Goal: Communication & Community: Connect with others

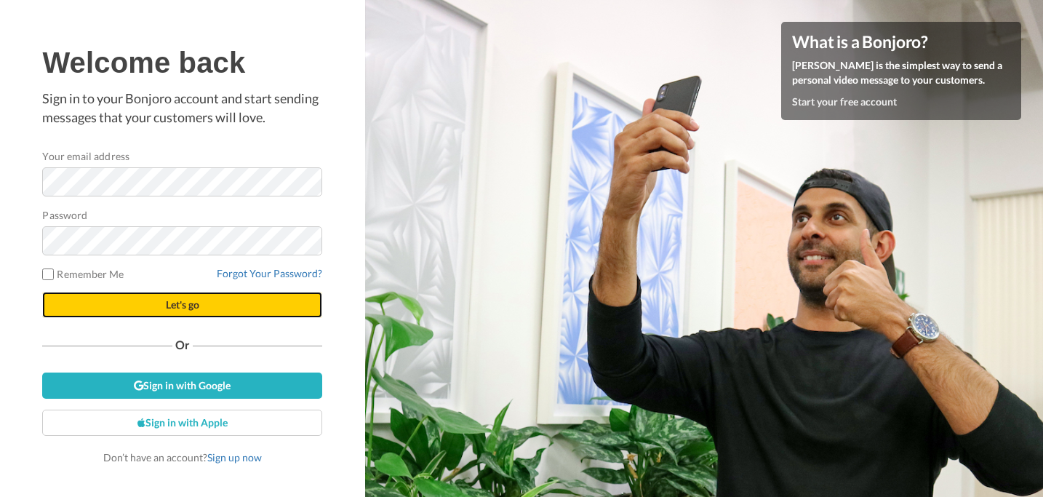
click at [182, 300] on span "Let's go" at bounding box center [182, 304] width 33 height 12
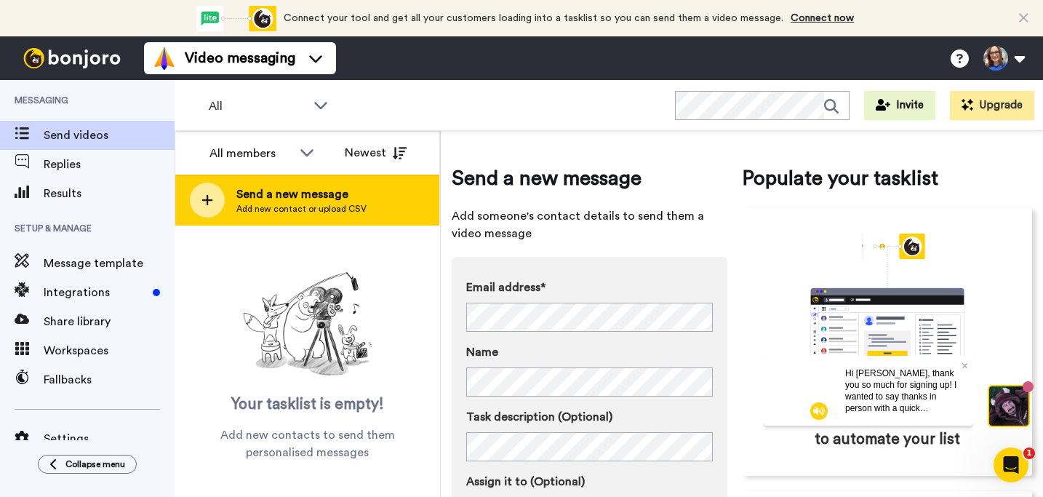
click at [207, 199] on icon at bounding box center [207, 200] width 11 height 11
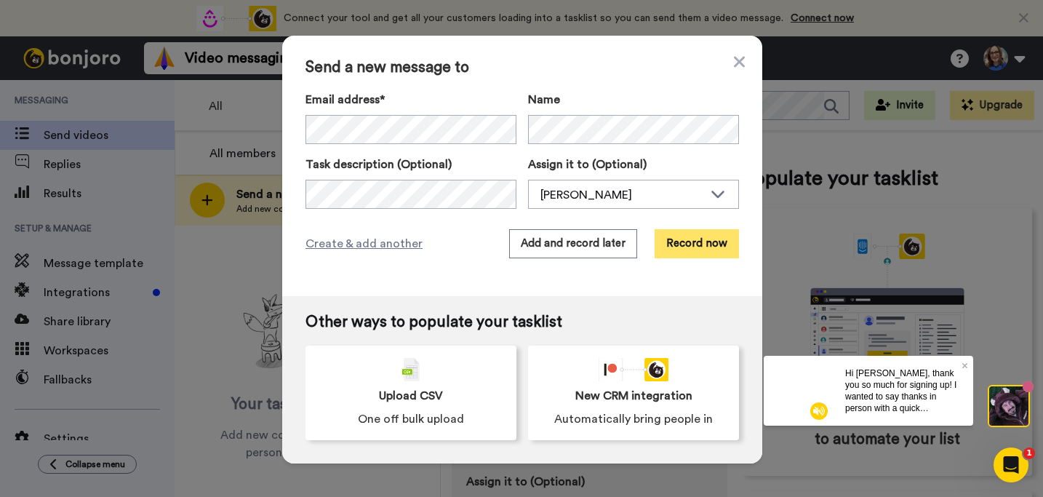
click at [710, 254] on button "Record now" at bounding box center [696, 243] width 84 height 29
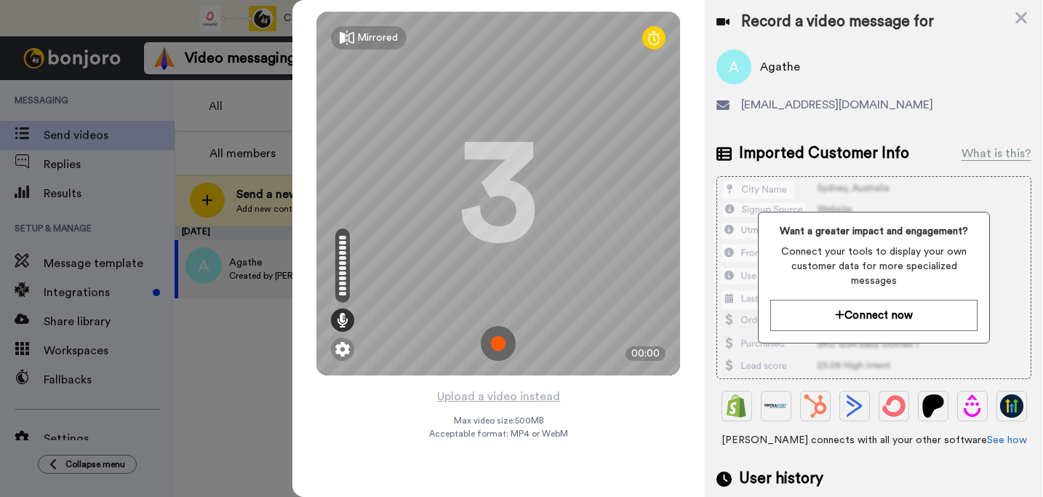
click at [503, 345] on img at bounding box center [498, 343] width 35 height 35
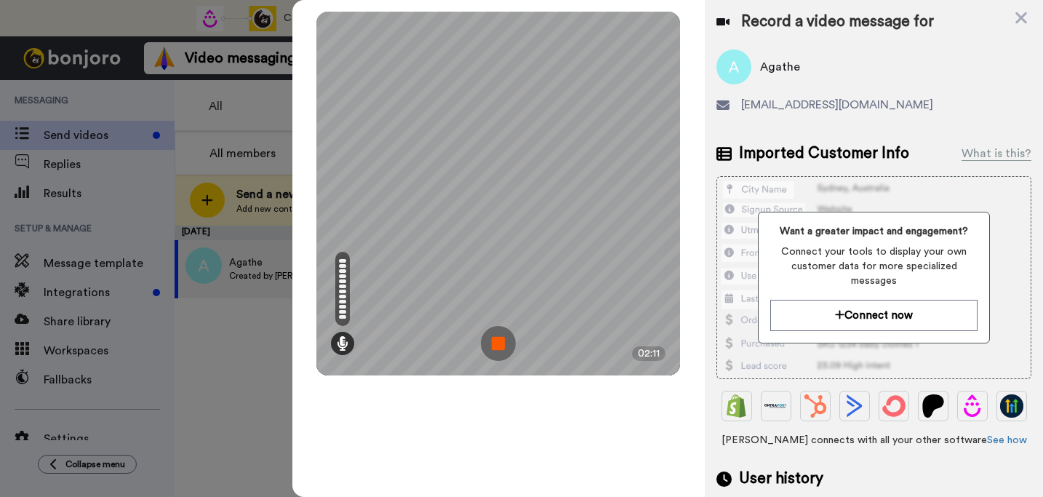
click at [497, 343] on img at bounding box center [498, 343] width 35 height 35
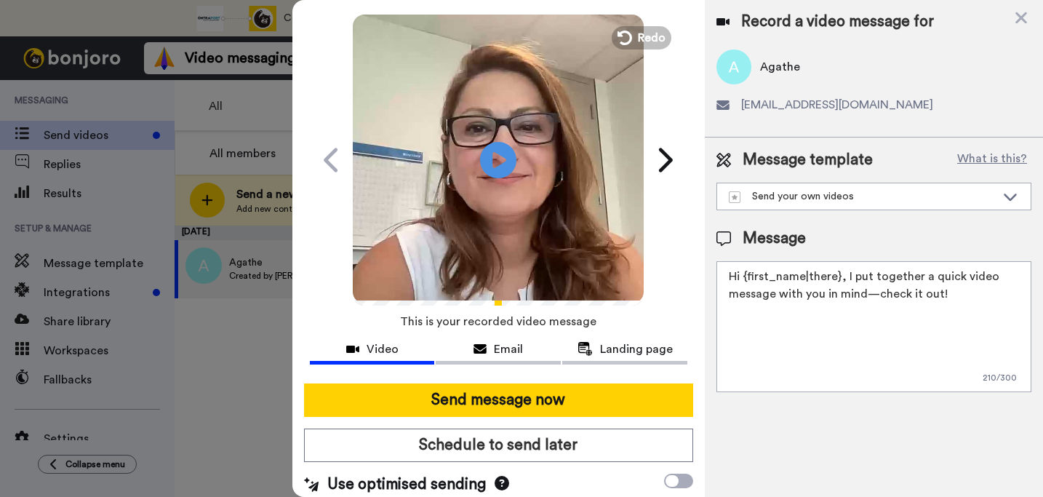
scroll to position [44, 0]
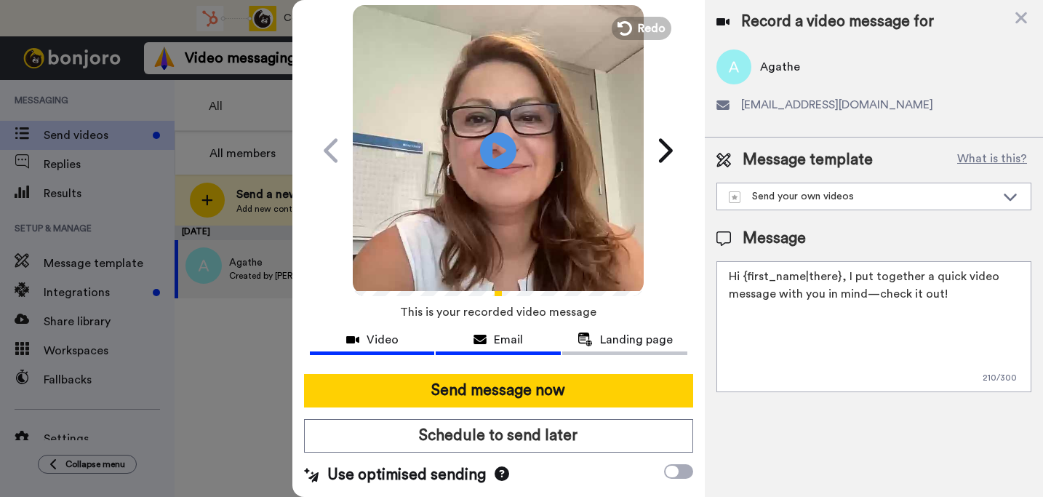
click at [497, 335] on span "Email" at bounding box center [508, 339] width 29 height 17
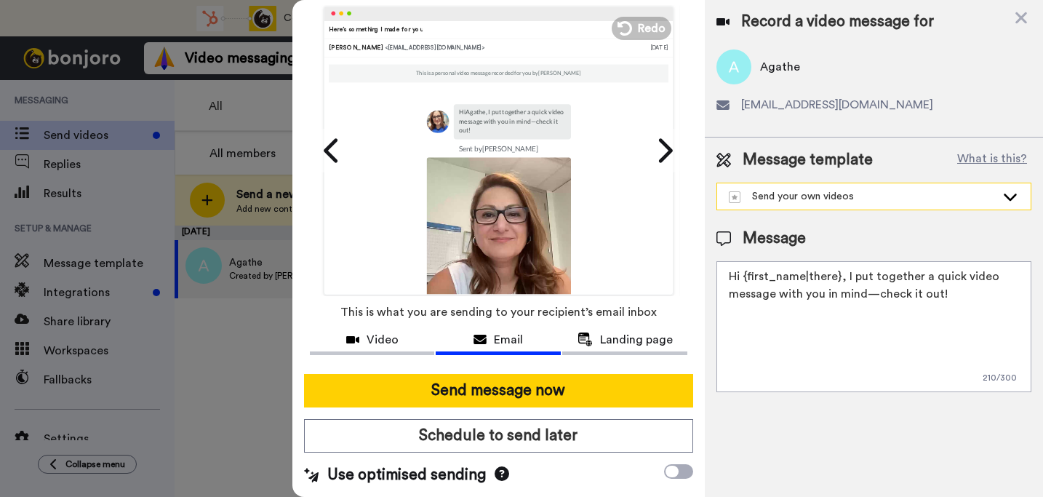
click at [768, 204] on div "Send your own videos" at bounding box center [873, 196] width 313 height 26
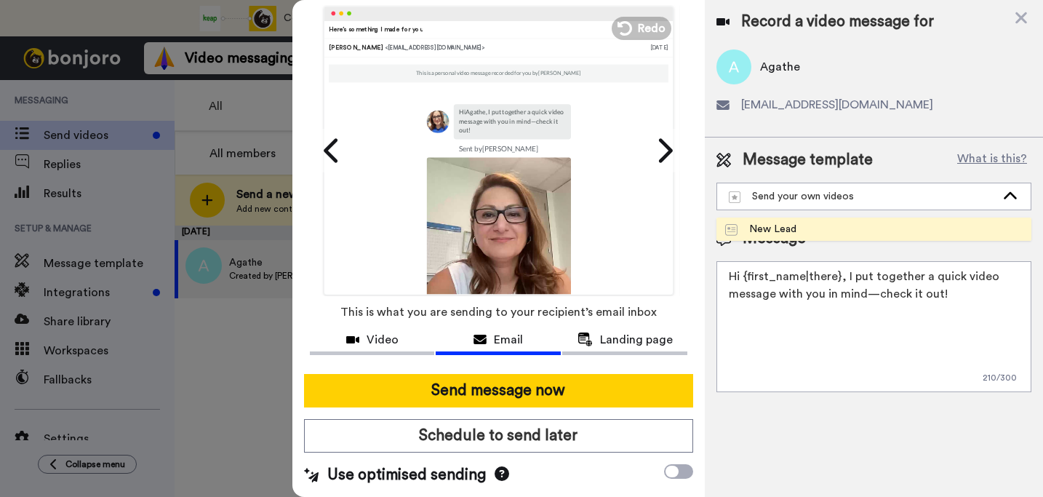
click at [763, 235] on div "New Lead" at bounding box center [760, 229] width 71 height 15
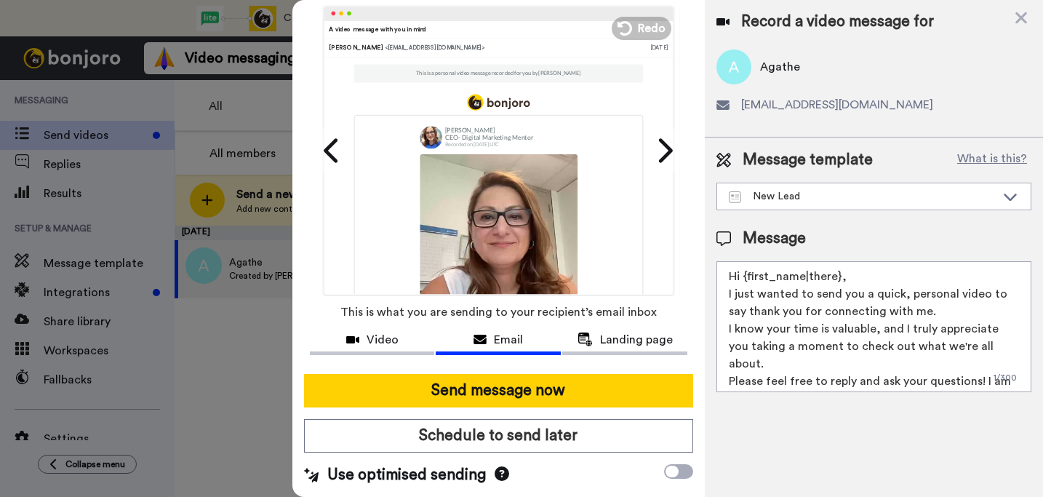
drag, startPoint x: 838, startPoint y: 281, endPoint x: 742, endPoint y: 279, distance: 95.3
click at [742, 279] on textarea "Hi {first_name|there}, I just wanted to send you a quick, personal video to say…" at bounding box center [873, 326] width 315 height 131
click at [928, 319] on textarea "Hi Agathe, I just wanted to send you a quick, personal video to say thank you f…" at bounding box center [873, 326] width 315 height 131
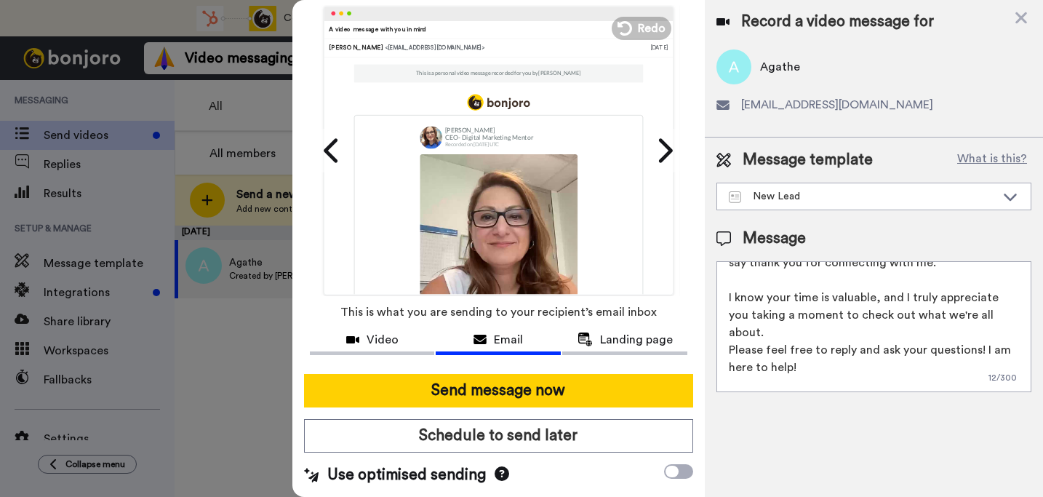
scroll to position [57, 0]
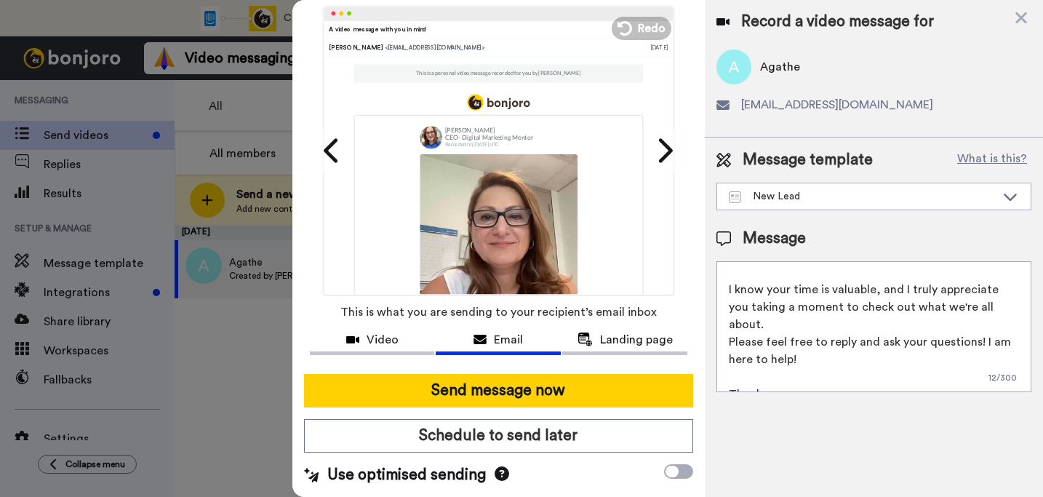
click at [1003, 308] on textarea "Hi Agathe, I just wanted to send you a quick, personal video to say thank you f…" at bounding box center [873, 326] width 315 height 131
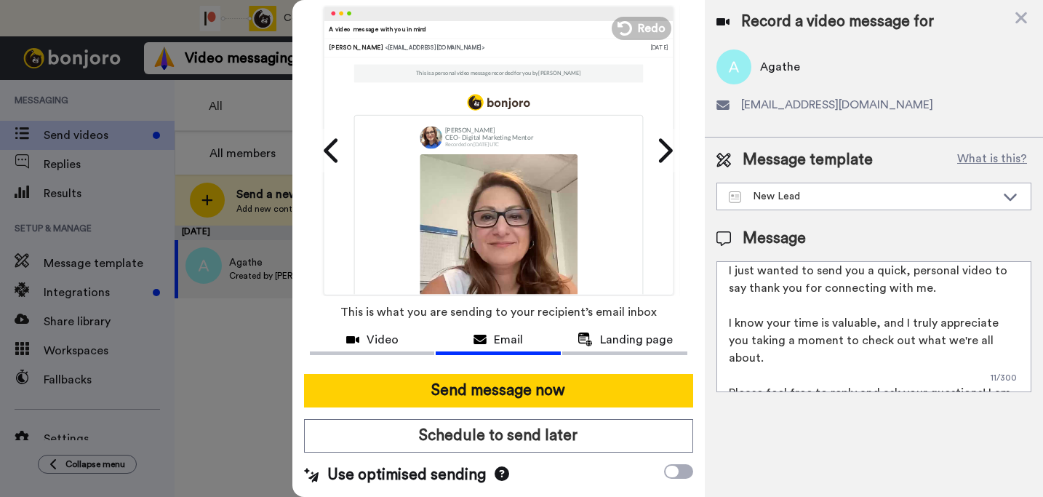
scroll to position [0, 0]
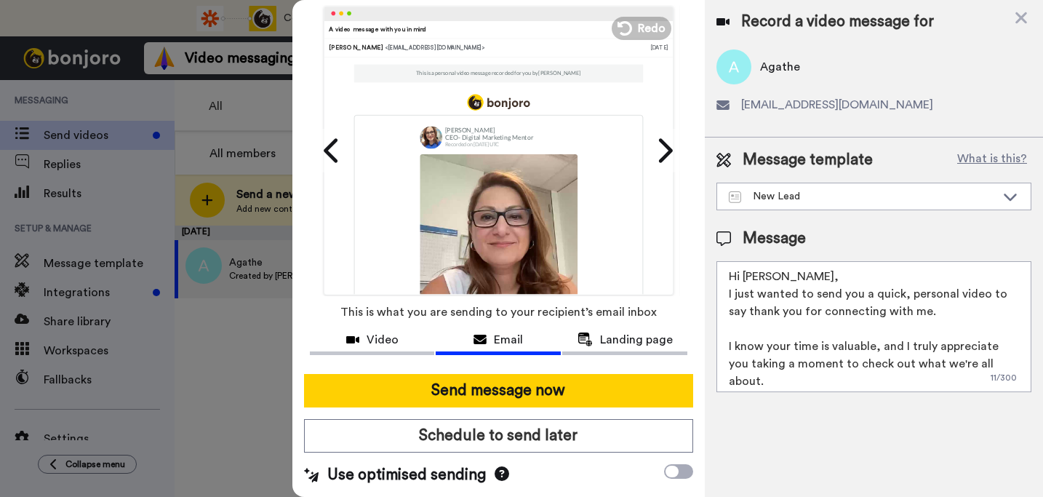
click at [831, 284] on textarea "Hi Agathe, I just wanted to send you a quick, personal video to say thank you f…" at bounding box center [873, 326] width 315 height 131
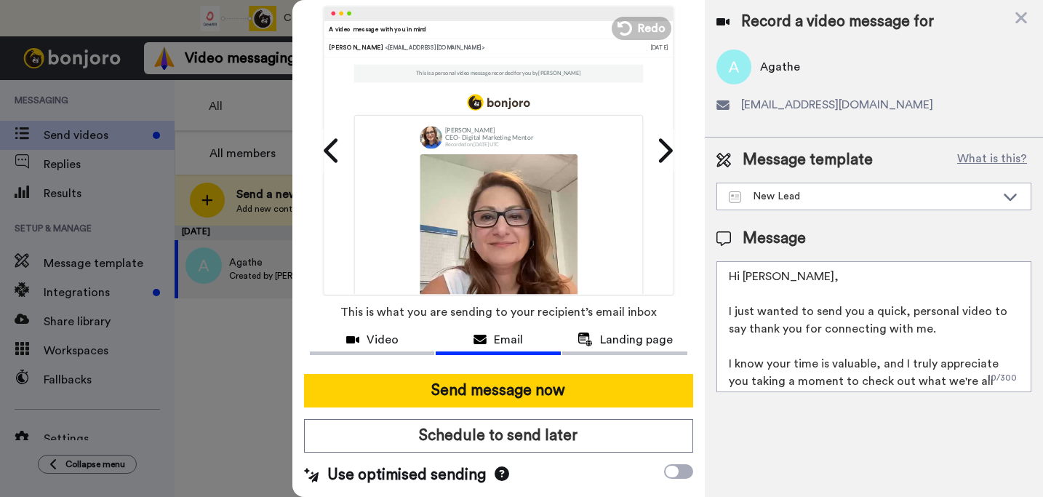
scroll to position [92, 0]
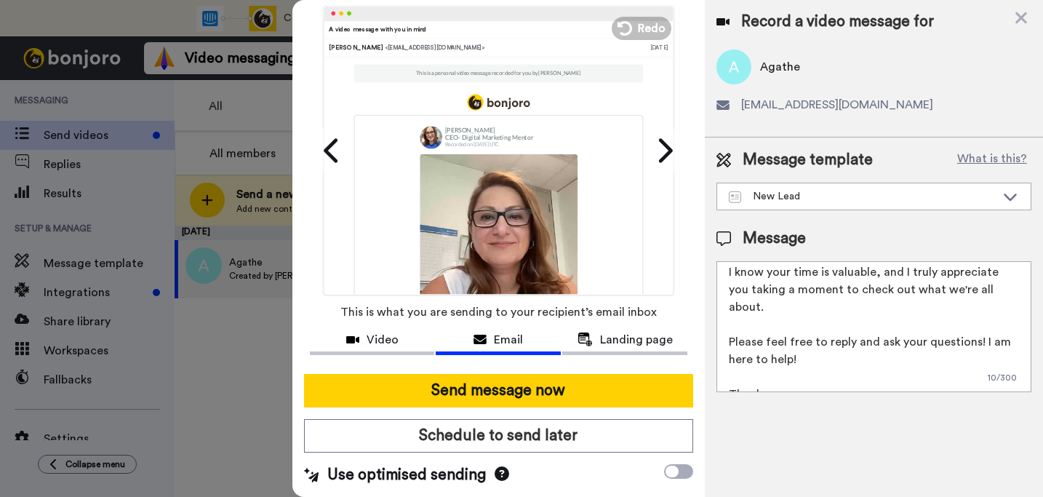
click at [780, 377] on textarea "Hi Agathe, I just wanted to send you a quick, personal video to say thank you f…" at bounding box center [873, 326] width 315 height 131
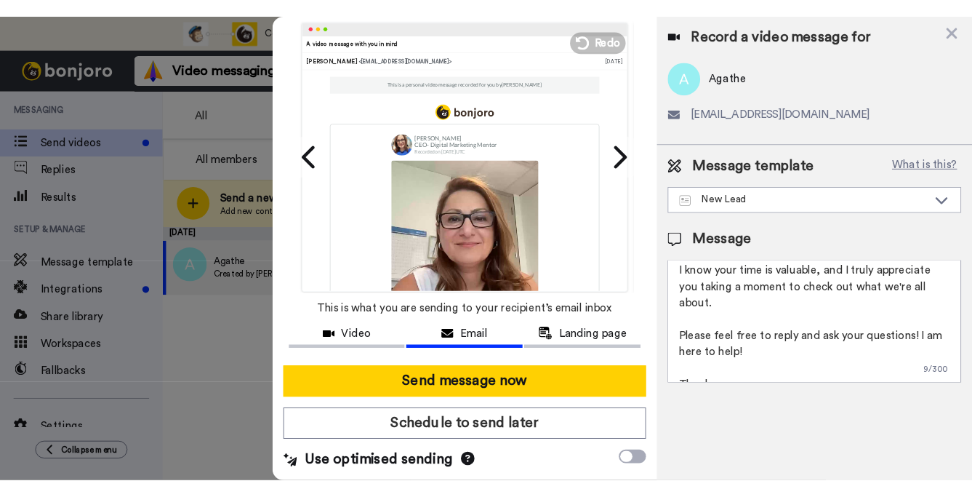
scroll to position [102, 0]
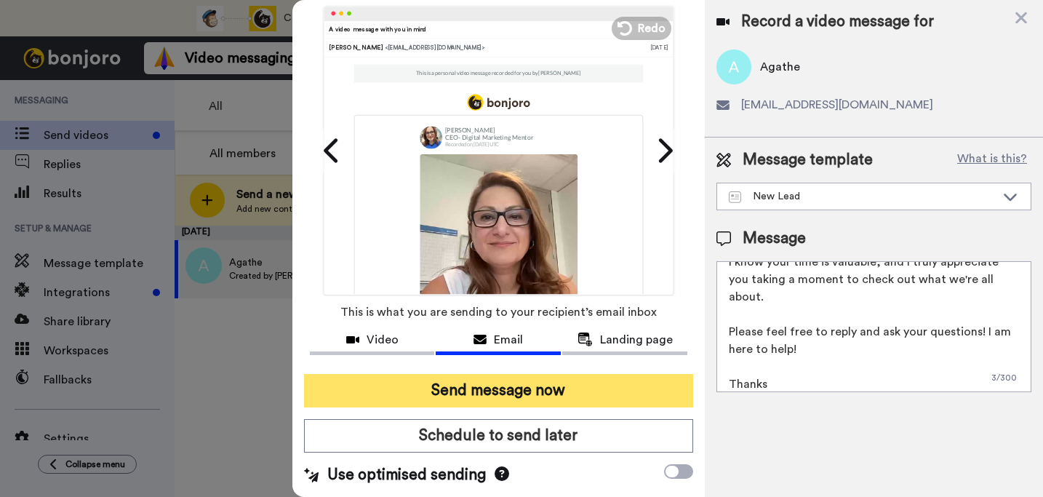
type textarea "Hi Agathe, I just wanted to send you a quick, personal video to say thank you f…"
click at [547, 396] on button "Send message now" at bounding box center [499, 390] width 390 height 33
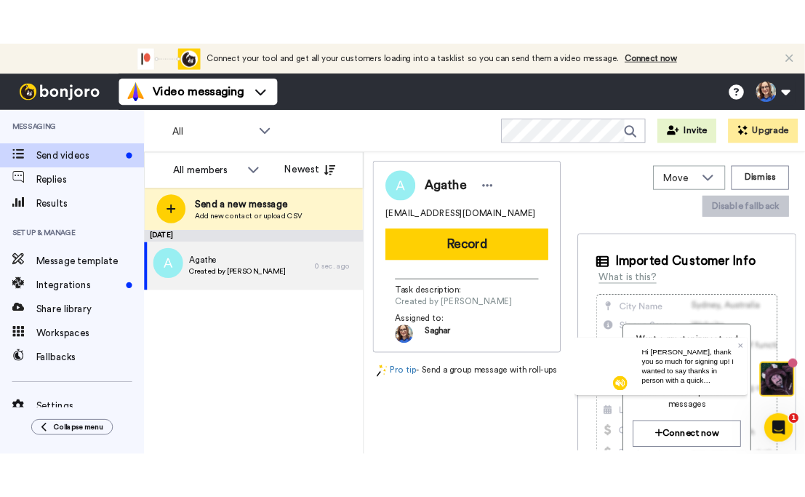
scroll to position [0, 0]
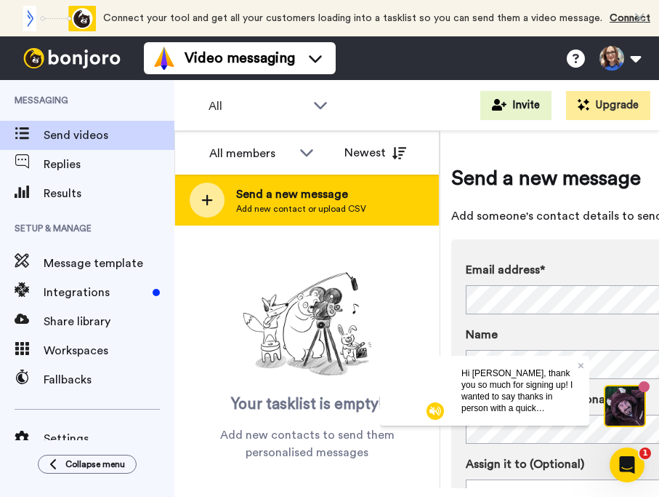
click at [210, 198] on icon at bounding box center [207, 199] width 12 height 13
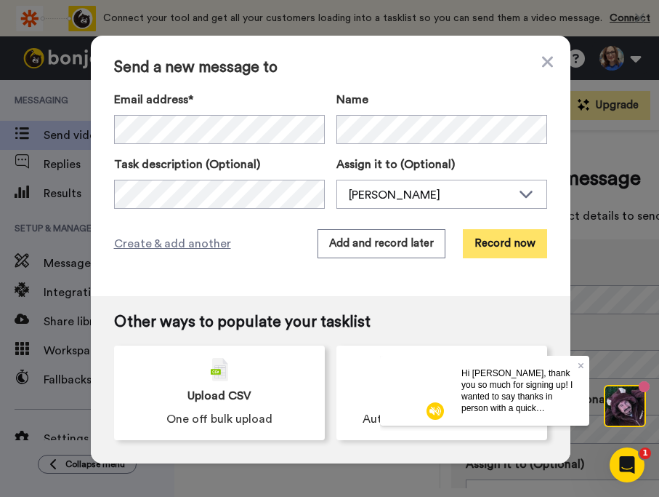
click at [510, 241] on button "Record now" at bounding box center [505, 243] width 84 height 29
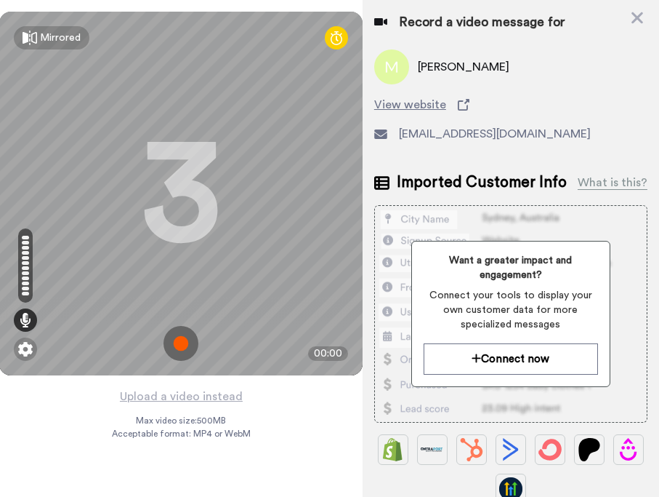
click at [185, 343] on img at bounding box center [181, 343] width 35 height 35
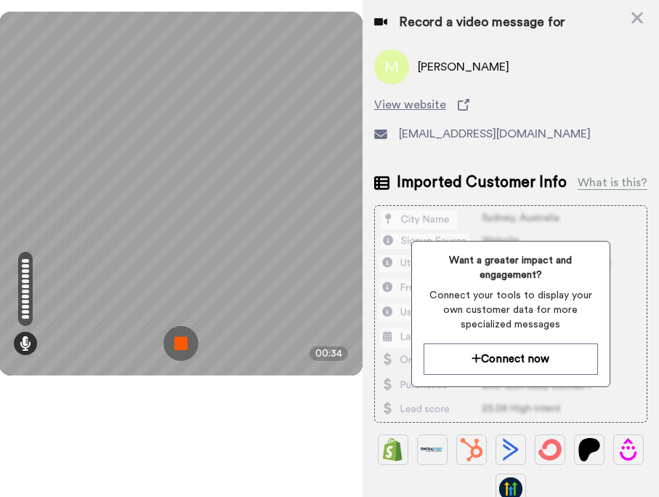
click at [188, 344] on img at bounding box center [181, 343] width 35 height 35
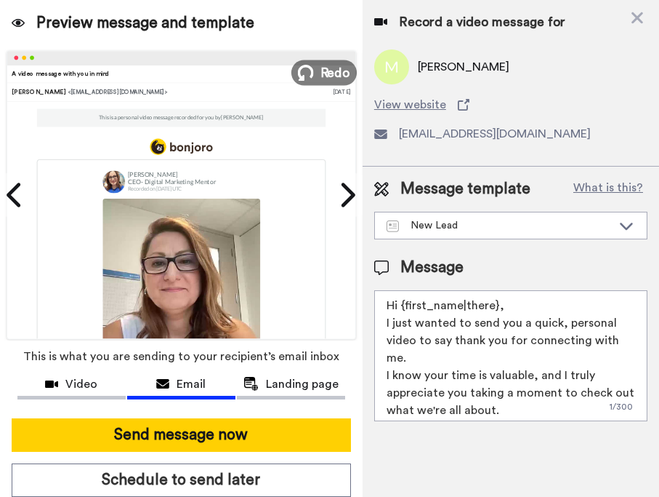
click at [309, 75] on icon at bounding box center [306, 73] width 16 height 16
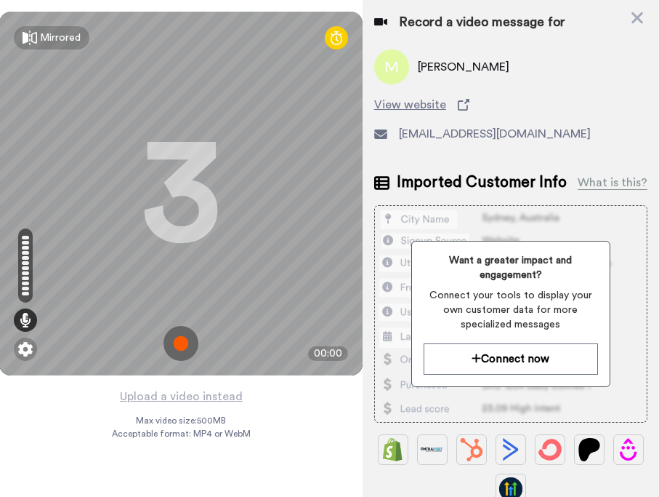
click at [179, 348] on img at bounding box center [181, 343] width 35 height 35
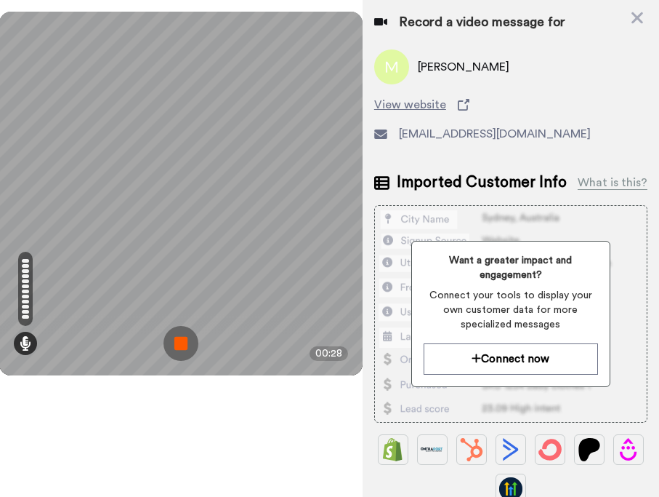
click at [179, 348] on img at bounding box center [181, 343] width 35 height 35
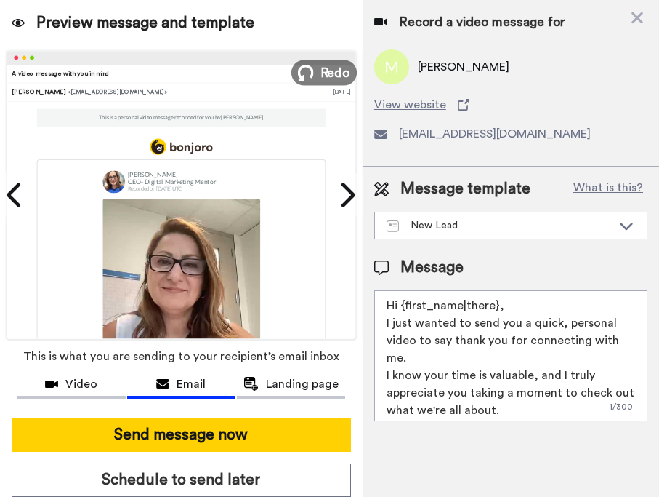
click at [334, 72] on span "Redo" at bounding box center [336, 72] width 31 height 19
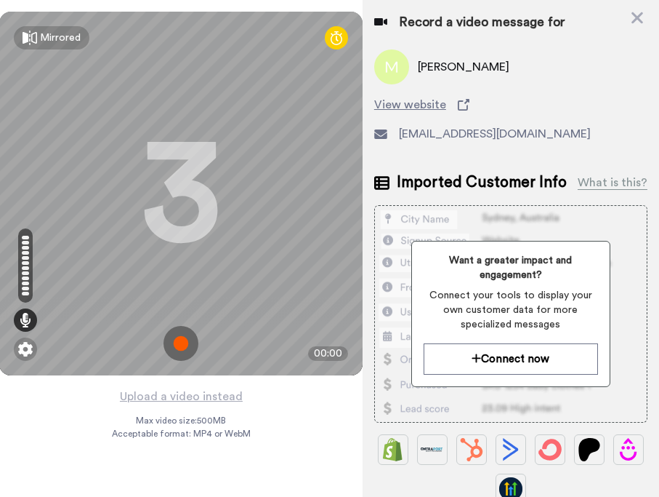
click at [190, 345] on img at bounding box center [181, 343] width 35 height 35
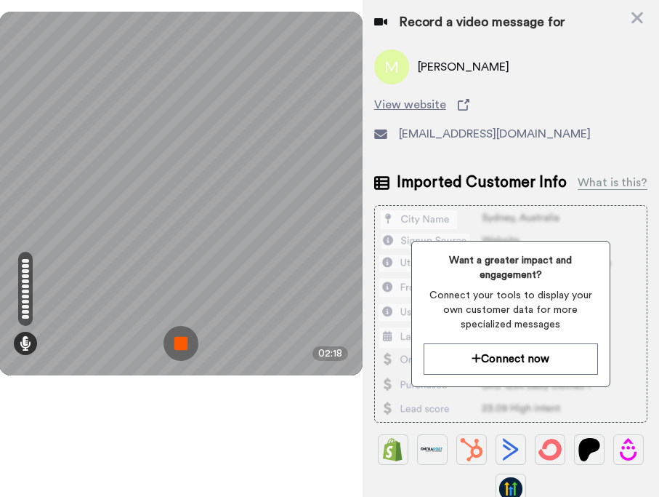
click at [178, 349] on img at bounding box center [181, 343] width 35 height 35
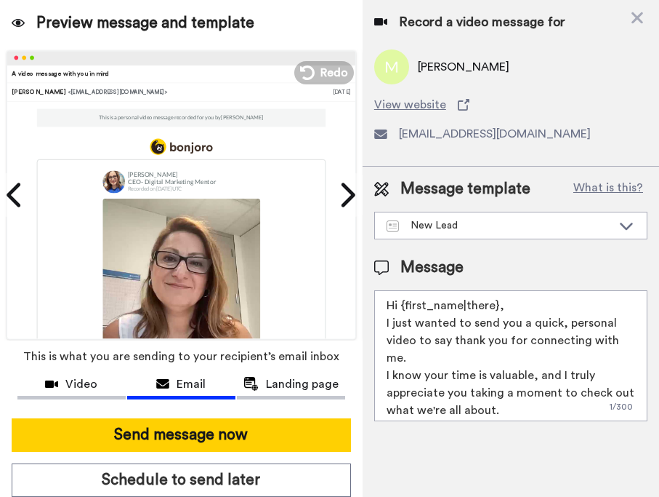
drag, startPoint x: 180, startPoint y: 441, endPoint x: 465, endPoint y: 364, distance: 295.4
click at [464, 365] on div "Preview message and template Play/Pause A video message with you in mind Saghar…" at bounding box center [329, 248] width 659 height 497
drag, startPoint x: 497, startPoint y: 308, endPoint x: 401, endPoint y: 303, distance: 96.1
click at [401, 303] on textarea "Hi {first_name|there}, I just wanted to send you a quick, personal video to say…" at bounding box center [510, 355] width 273 height 131
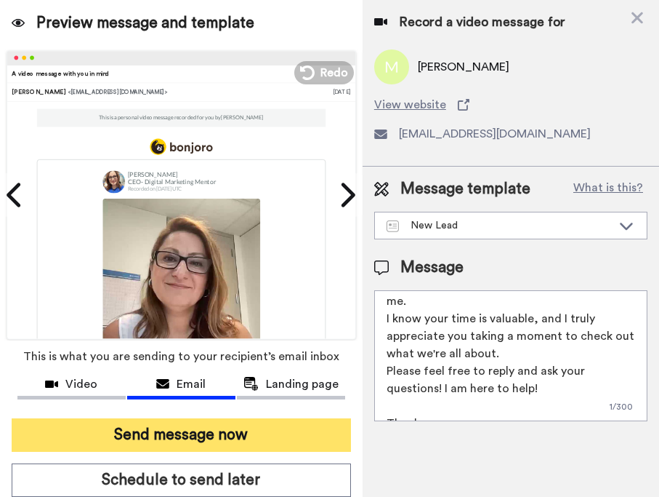
click at [236, 435] on button "Send message now" at bounding box center [182, 434] width 340 height 33
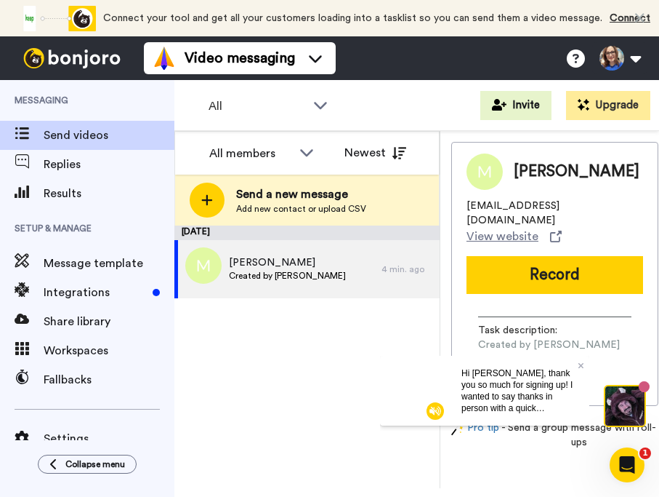
scroll to position [0, 0]
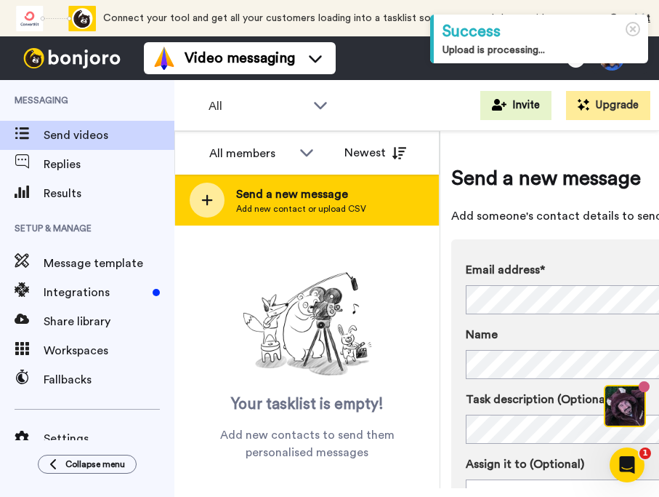
click at [213, 196] on div at bounding box center [207, 199] width 35 height 35
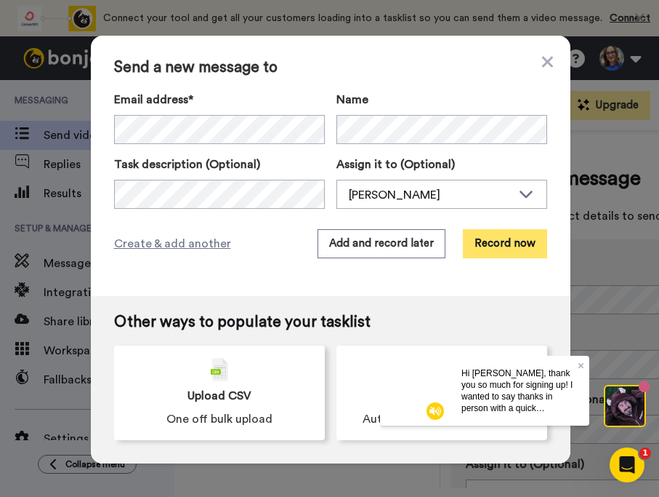
click at [508, 244] on button "Record now" at bounding box center [505, 243] width 84 height 29
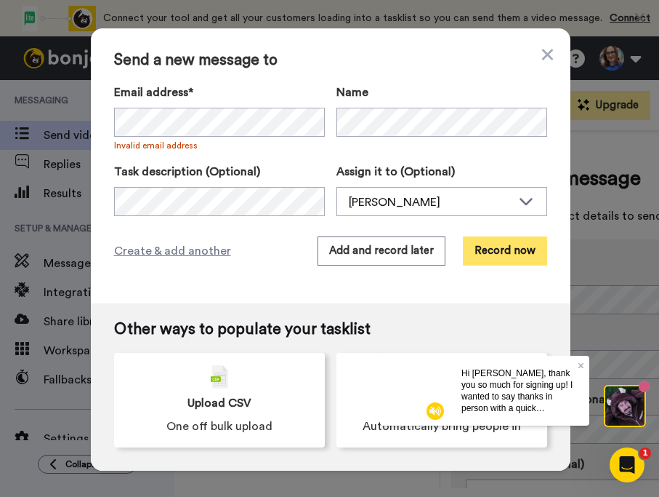
click at [494, 250] on button "Record now" at bounding box center [505, 250] width 84 height 29
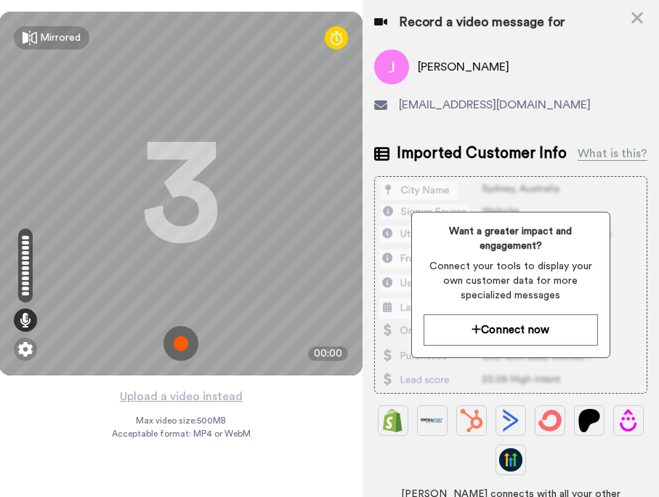
click at [182, 347] on img at bounding box center [181, 343] width 35 height 35
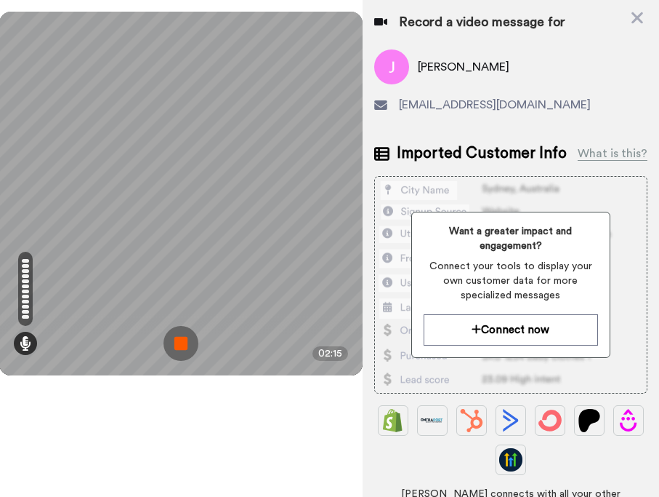
click at [176, 348] on img at bounding box center [181, 343] width 35 height 35
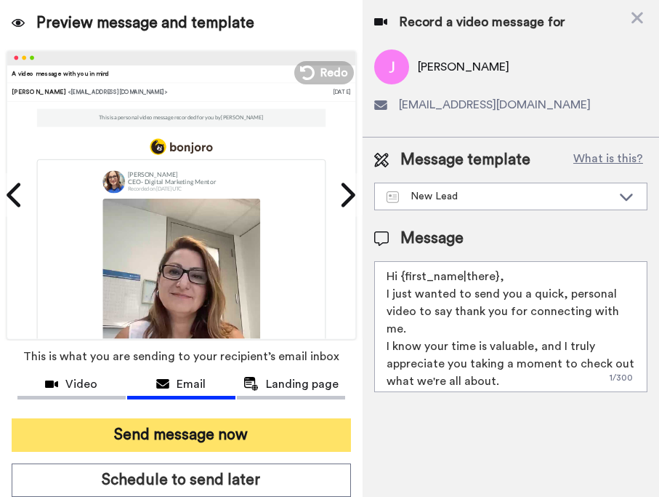
click at [173, 431] on button "Send message now" at bounding box center [182, 434] width 340 height 33
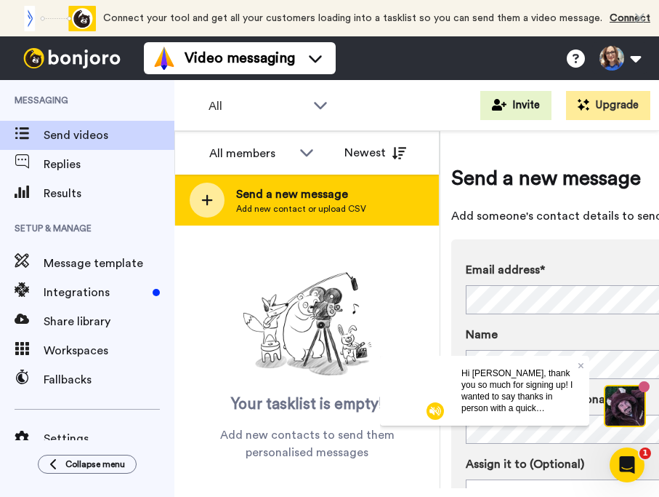
click at [214, 201] on div at bounding box center [207, 199] width 35 height 35
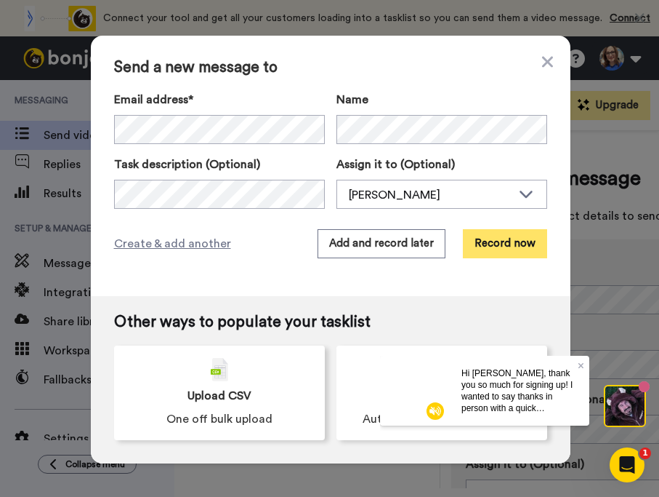
click at [515, 249] on button "Record now" at bounding box center [505, 243] width 84 height 29
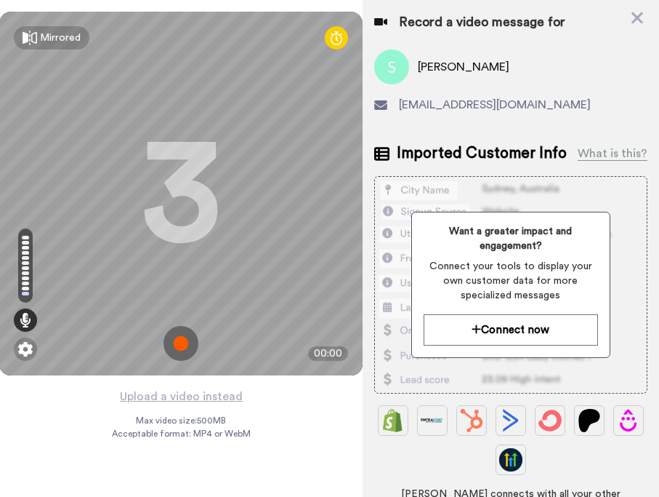
click at [183, 340] on img at bounding box center [181, 343] width 35 height 35
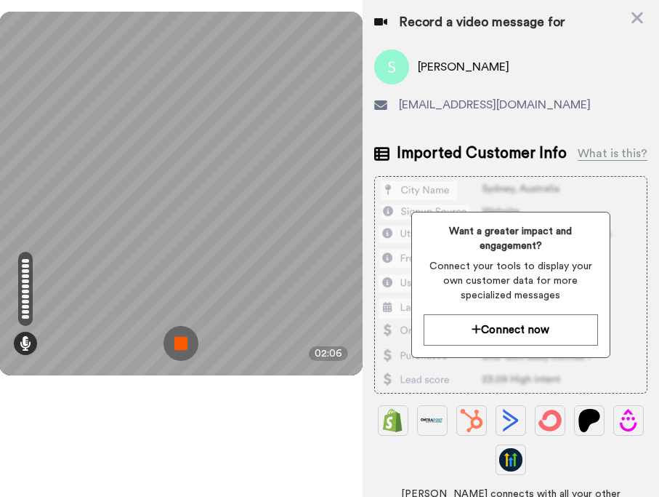
click at [187, 338] on img at bounding box center [181, 343] width 35 height 35
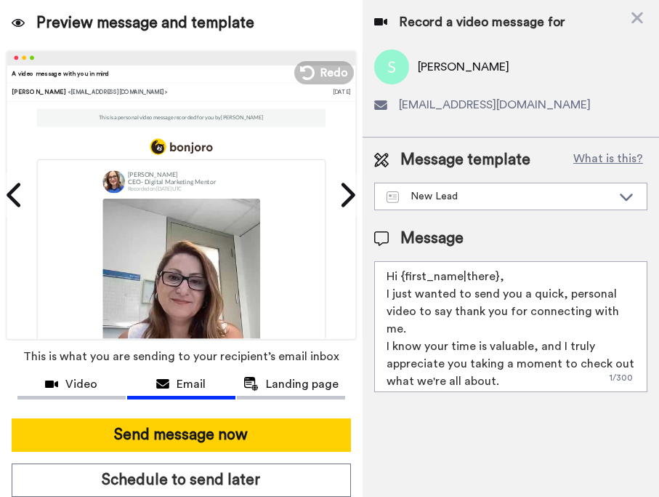
drag, startPoint x: 497, startPoint y: 281, endPoint x: 401, endPoint y: 274, distance: 96.2
click at [401, 274] on textarea "Hi {first_name|there}, I just wanted to send you a quick, personal video to say…" at bounding box center [510, 326] width 273 height 131
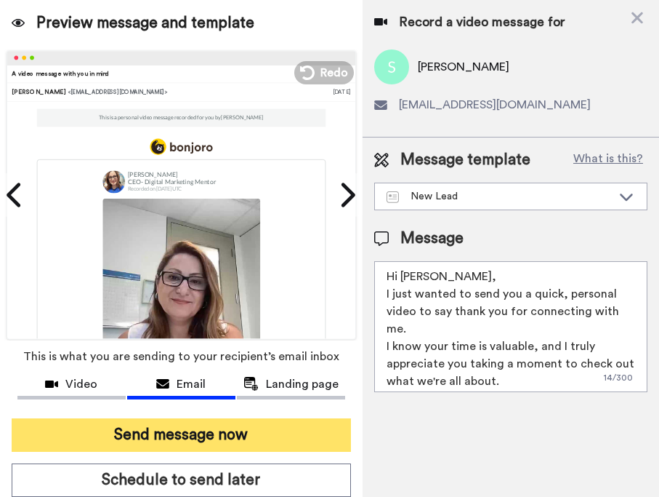
type textarea "Hi [PERSON_NAME], I just wanted to send you a quick, personal video to say than…"
click at [217, 439] on button "Send message now" at bounding box center [182, 434] width 340 height 33
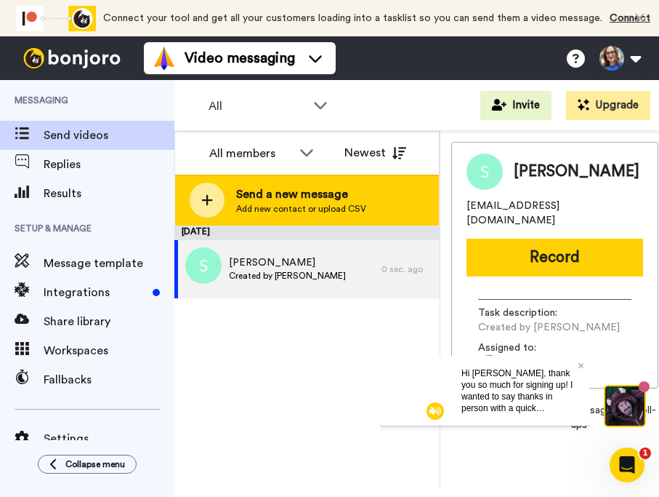
click at [206, 198] on icon at bounding box center [207, 200] width 11 height 11
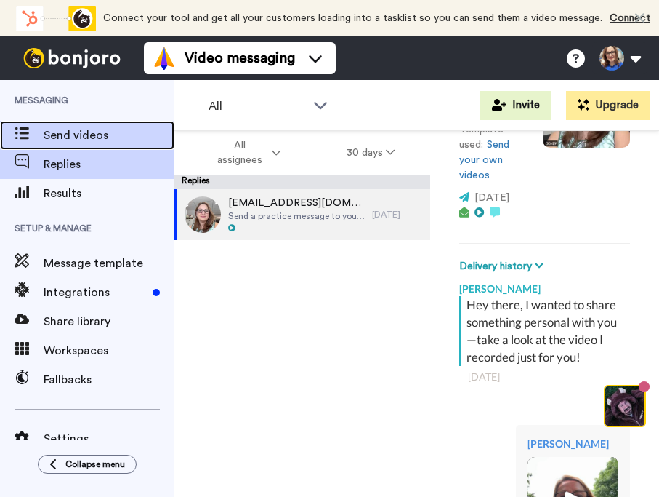
click at [63, 141] on span "Send videos" at bounding box center [109, 135] width 131 height 17
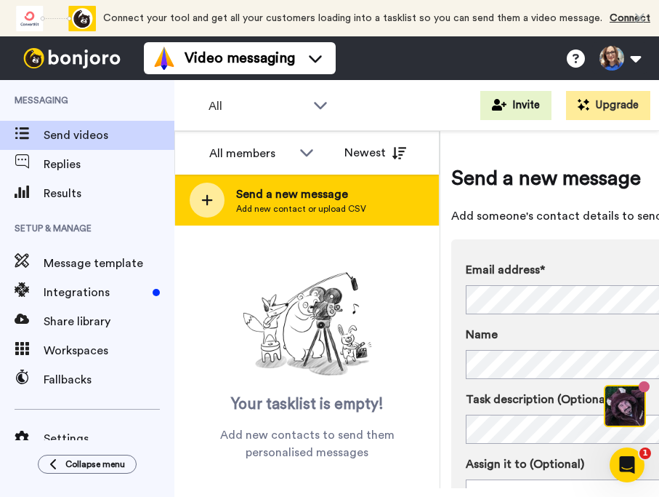
click at [204, 204] on icon at bounding box center [207, 199] width 12 height 13
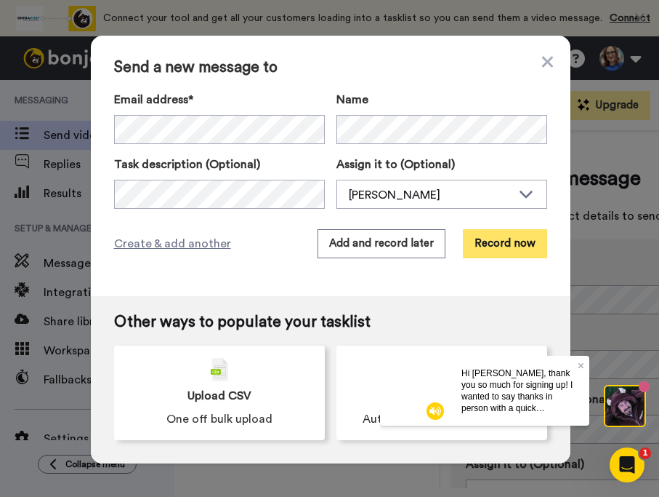
click at [485, 248] on button "Record now" at bounding box center [505, 243] width 84 height 29
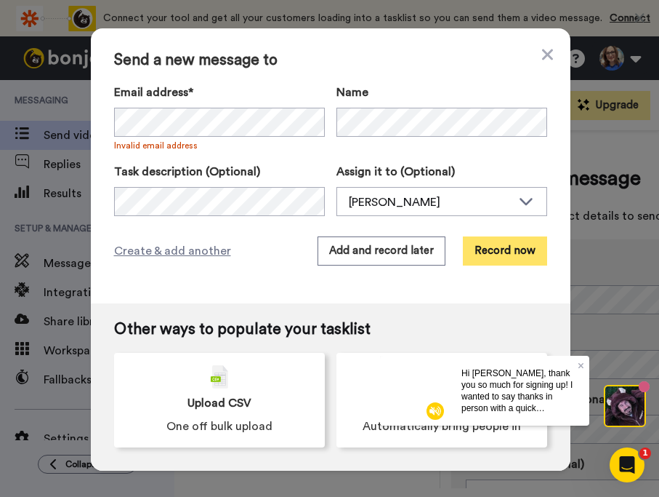
click at [508, 254] on button "Record now" at bounding box center [505, 250] width 84 height 29
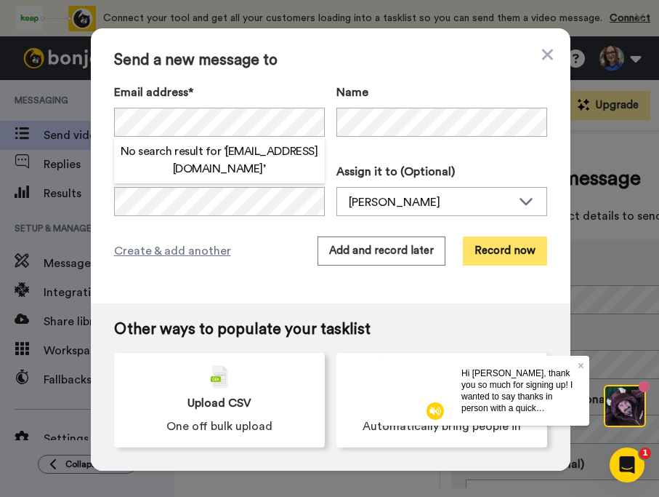
click at [489, 254] on button "Record now" at bounding box center [505, 250] width 84 height 29
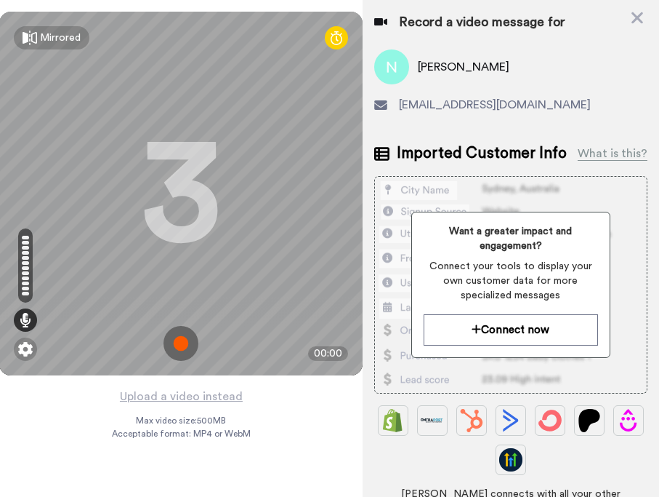
click at [180, 336] on img at bounding box center [181, 343] width 35 height 35
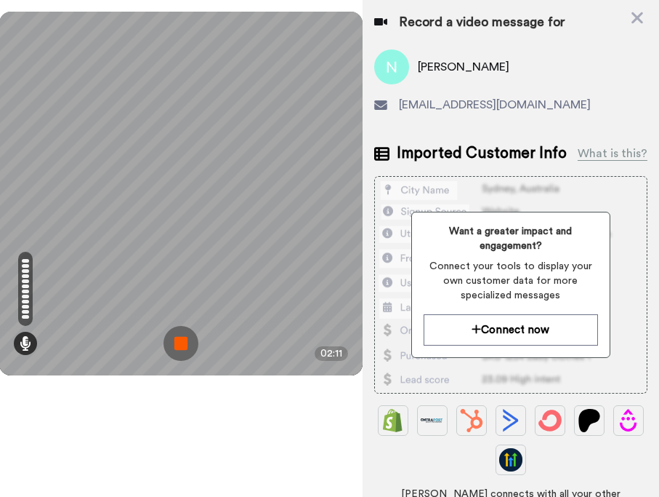
click at [182, 348] on img at bounding box center [181, 343] width 35 height 35
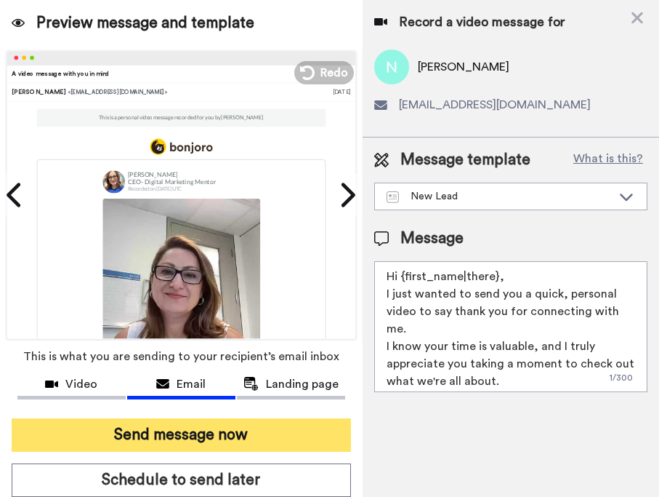
click at [180, 440] on button "Send message now" at bounding box center [182, 434] width 340 height 33
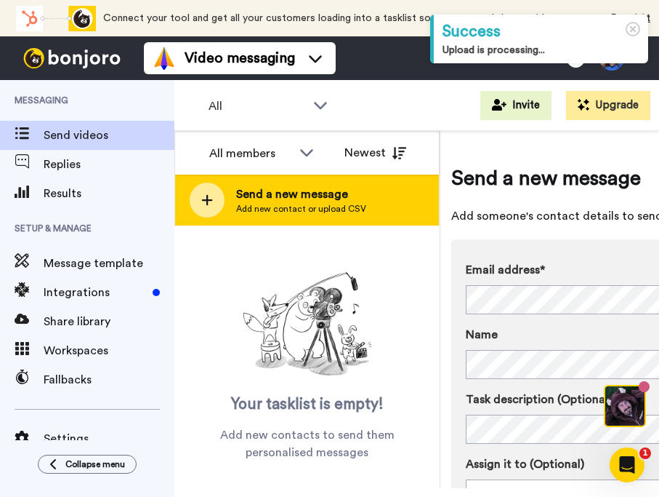
click at [206, 200] on icon at bounding box center [207, 200] width 11 height 11
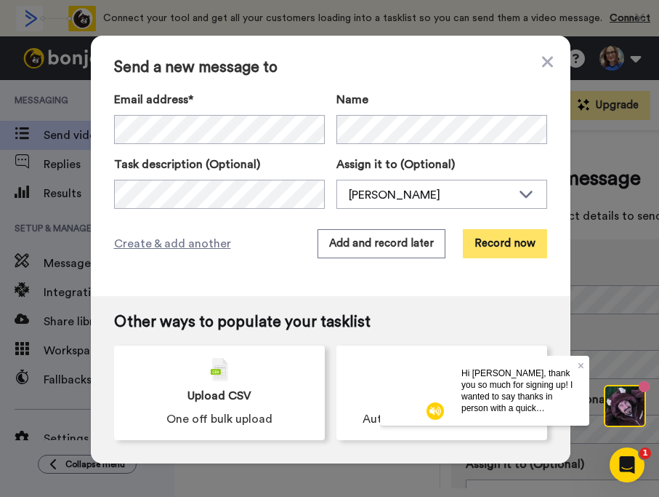
click at [497, 247] on button "Record now" at bounding box center [505, 243] width 84 height 29
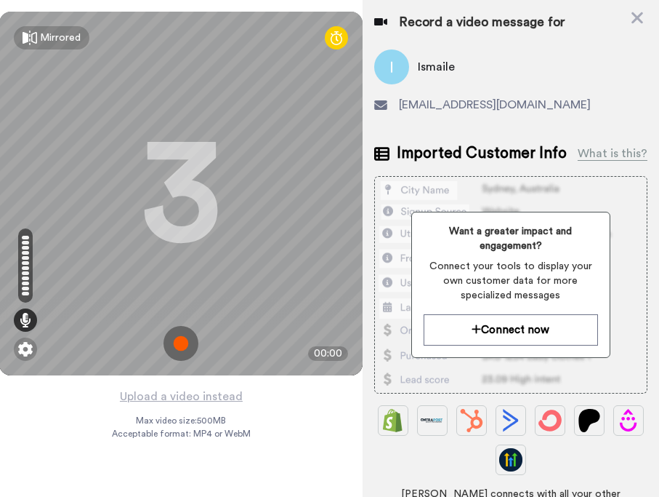
click at [189, 340] on img at bounding box center [181, 343] width 35 height 35
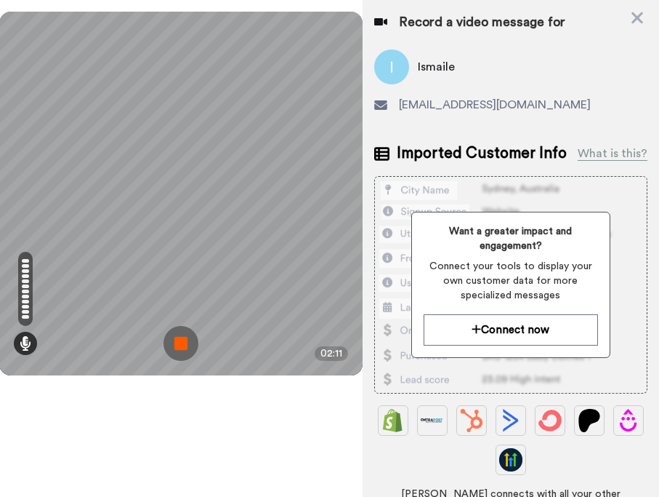
click at [180, 344] on img at bounding box center [181, 343] width 35 height 35
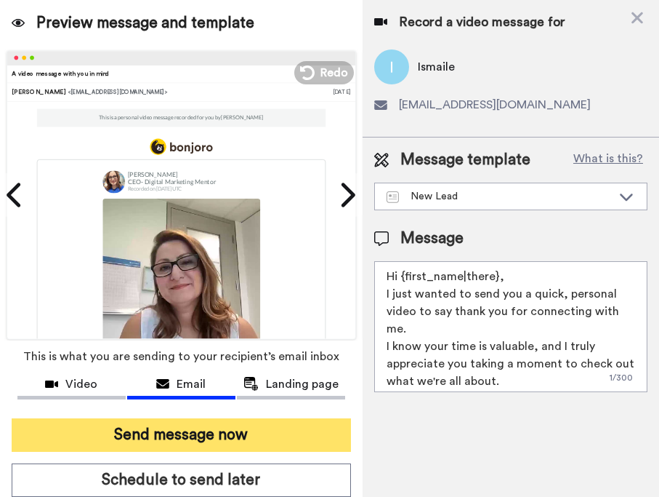
click at [209, 427] on button "Send message now" at bounding box center [182, 434] width 340 height 33
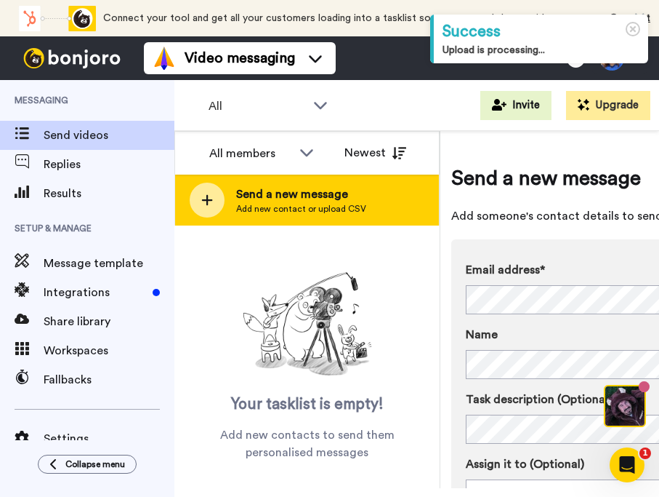
click at [209, 206] on div at bounding box center [207, 199] width 35 height 35
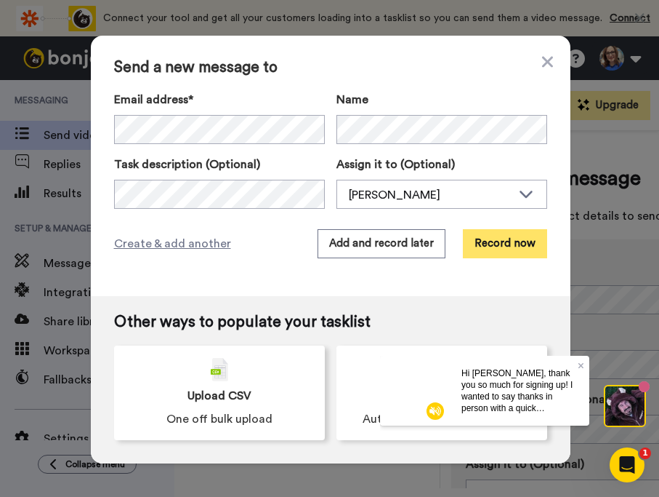
click at [521, 246] on button "Record now" at bounding box center [505, 243] width 84 height 29
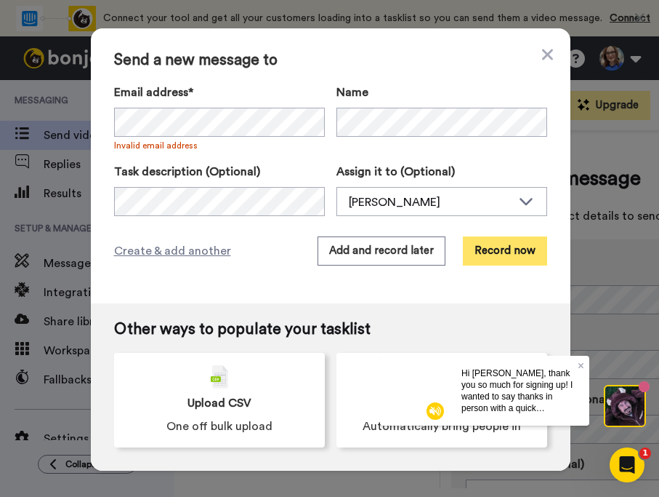
click at [516, 250] on button "Record now" at bounding box center [505, 250] width 84 height 29
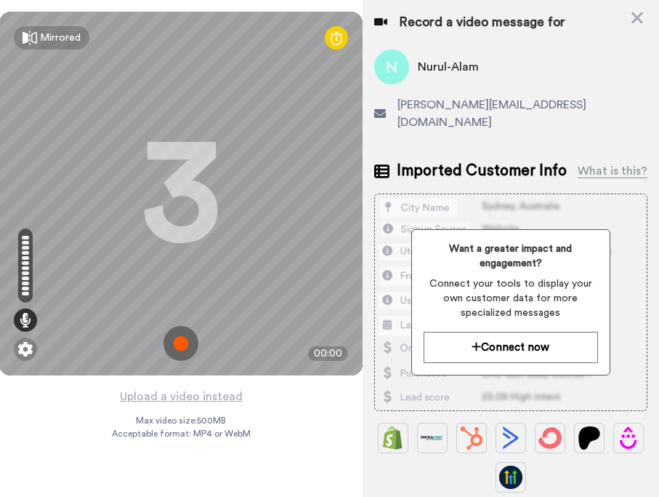
click at [175, 345] on img at bounding box center [181, 343] width 35 height 35
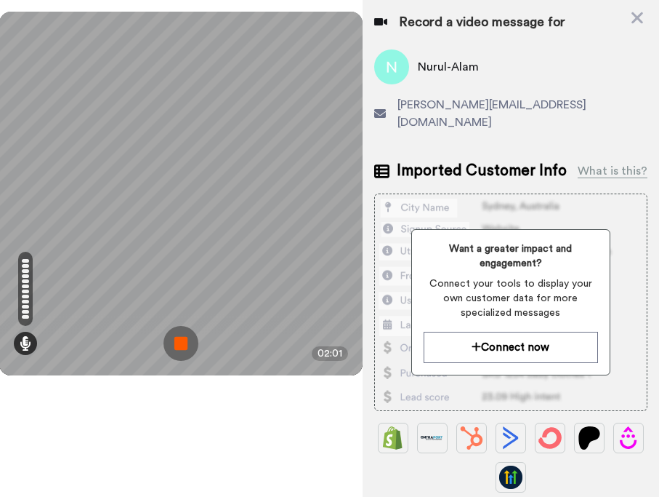
click at [182, 351] on img at bounding box center [181, 343] width 35 height 35
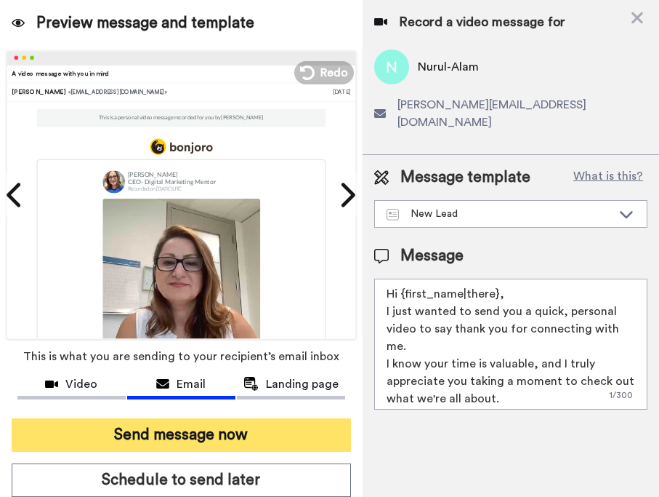
click at [194, 433] on button "Send message now" at bounding box center [182, 434] width 340 height 33
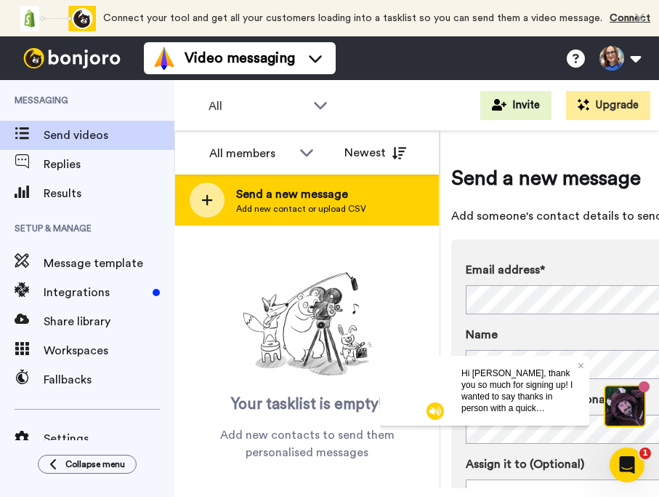
click at [204, 201] on icon at bounding box center [207, 199] width 12 height 13
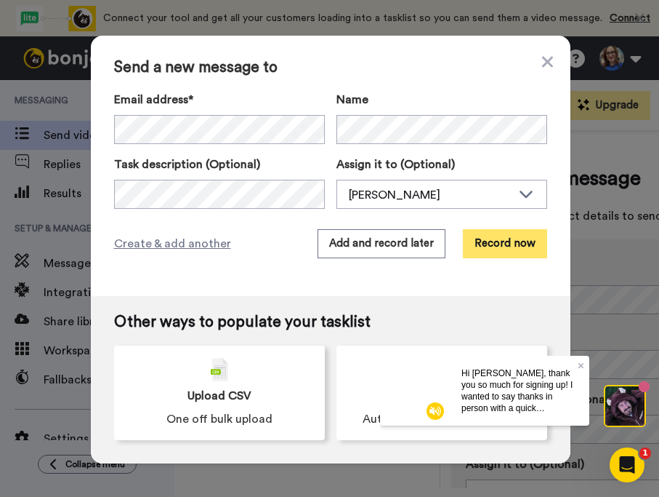
click at [514, 236] on button "Record now" at bounding box center [505, 243] width 84 height 29
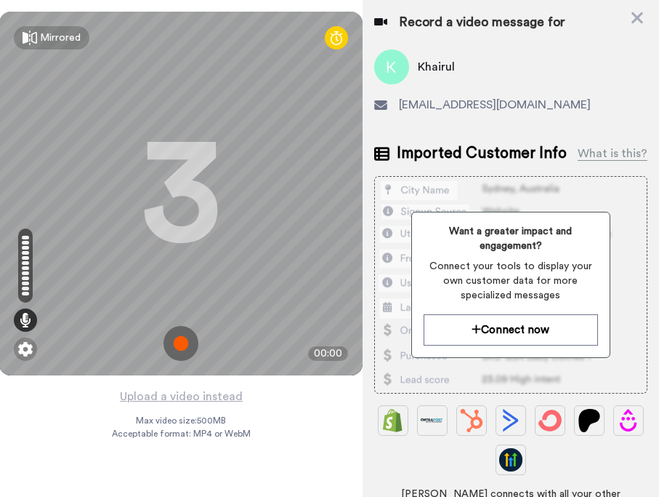
click at [184, 342] on img at bounding box center [181, 343] width 35 height 35
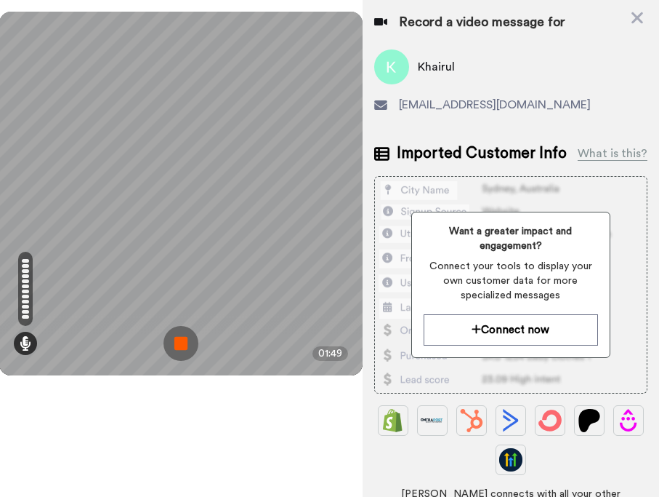
click at [187, 349] on img at bounding box center [181, 343] width 35 height 35
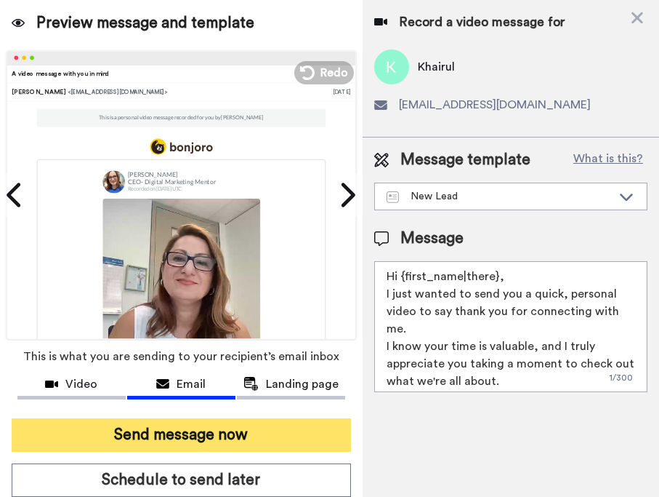
click at [174, 451] on button "Send message now" at bounding box center [182, 434] width 340 height 33
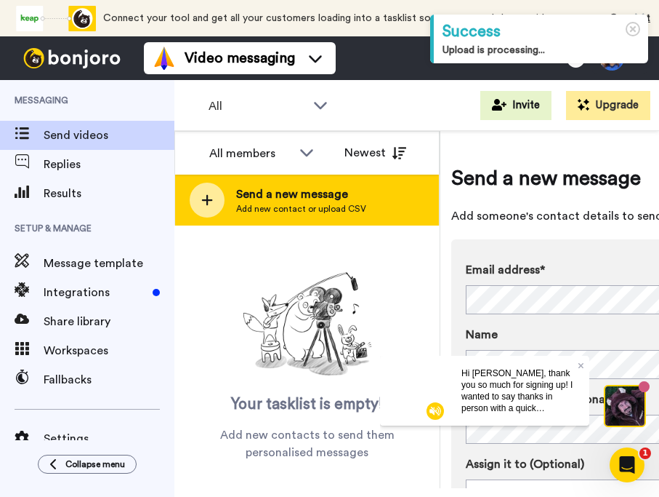
click at [213, 200] on div at bounding box center [207, 199] width 35 height 35
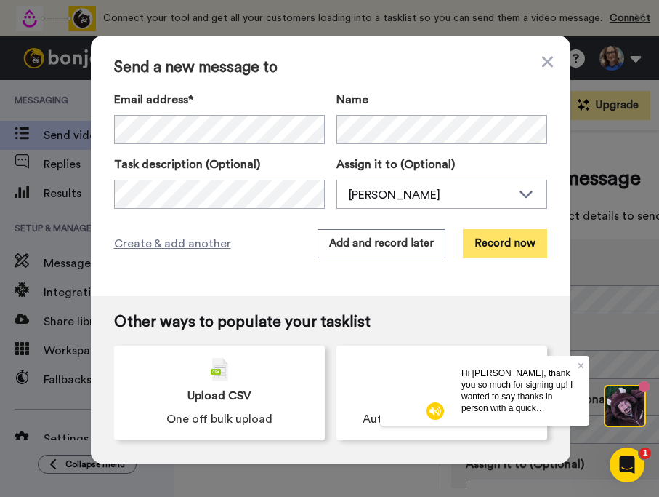
click at [508, 241] on button "Record now" at bounding box center [505, 243] width 84 height 29
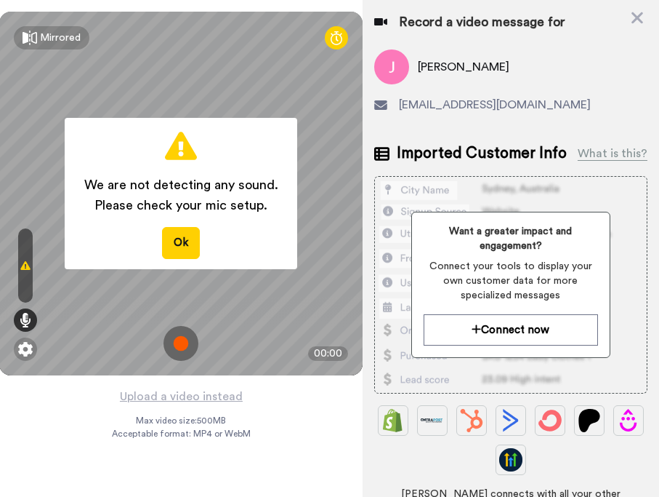
click at [184, 338] on img at bounding box center [181, 343] width 35 height 35
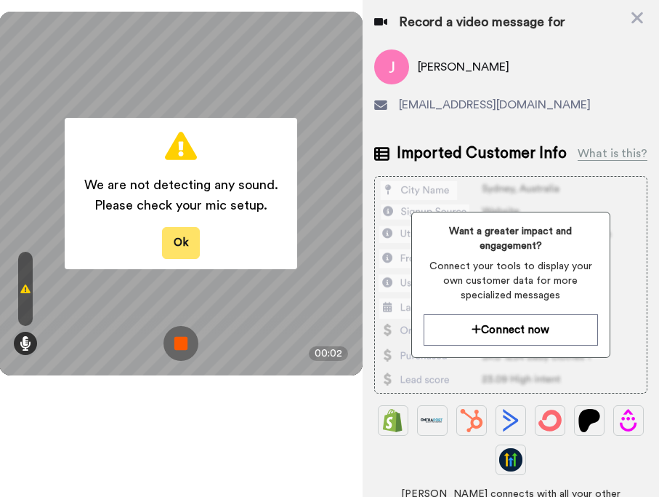
click at [179, 245] on button "Ok" at bounding box center [181, 242] width 38 height 31
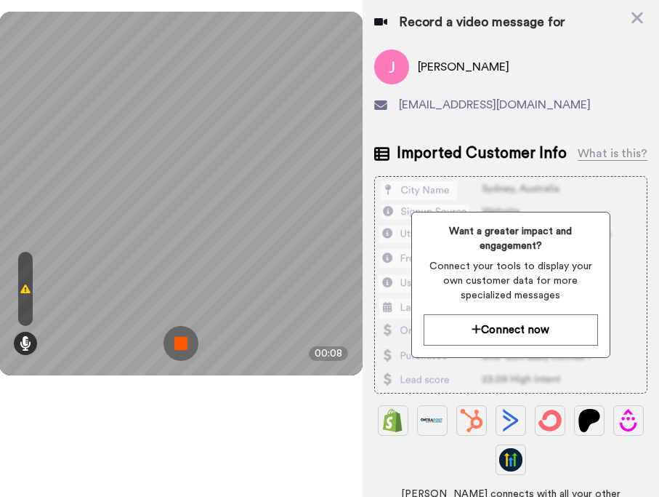
click at [25, 292] on icon at bounding box center [25, 289] width 10 height 12
click at [26, 339] on icon at bounding box center [26, 343] width 12 height 15
click at [187, 345] on img at bounding box center [181, 343] width 35 height 35
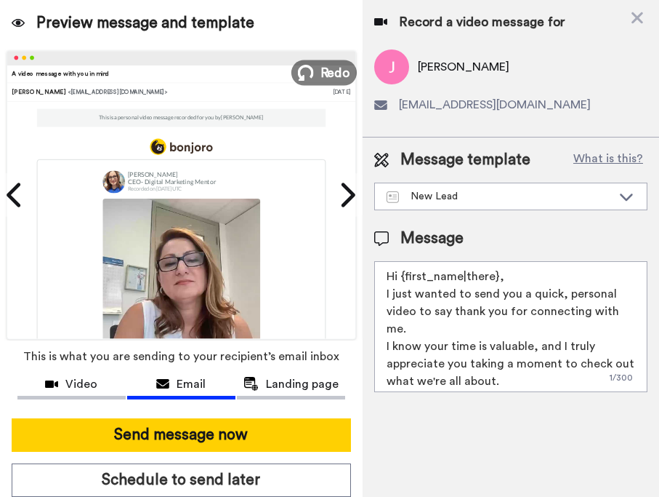
click at [318, 72] on button "Redo" at bounding box center [324, 72] width 65 height 25
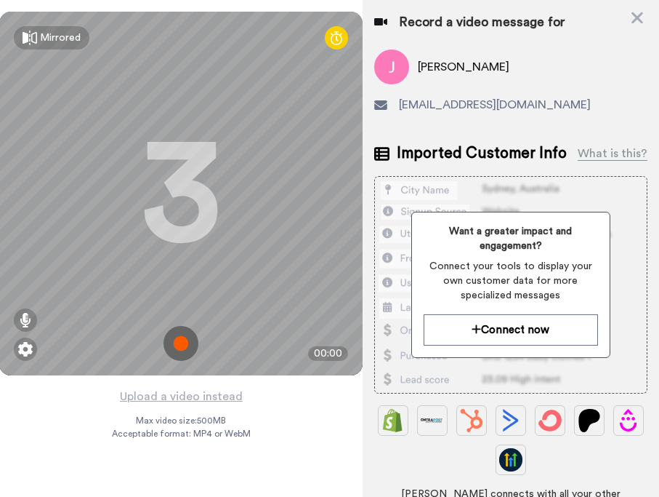
click at [182, 347] on img at bounding box center [181, 343] width 35 height 35
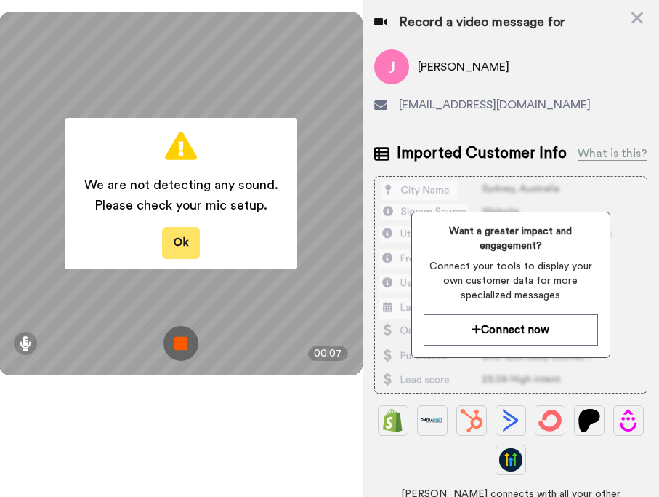
click at [180, 234] on button "Ok" at bounding box center [181, 242] width 38 height 31
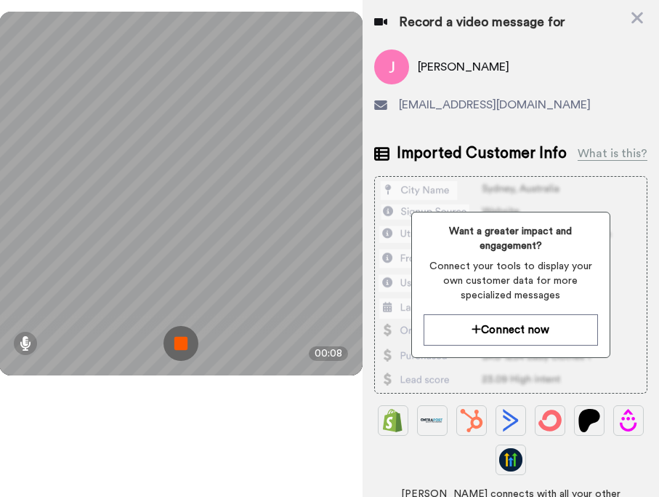
click at [182, 339] on img at bounding box center [181, 343] width 35 height 35
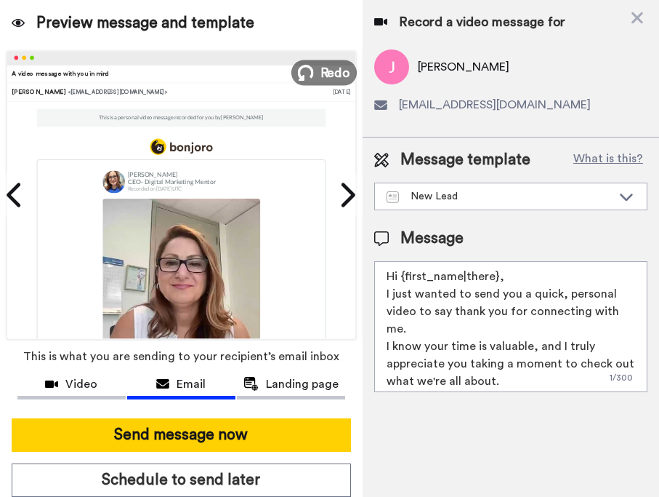
click at [326, 75] on span "Redo" at bounding box center [336, 72] width 31 height 19
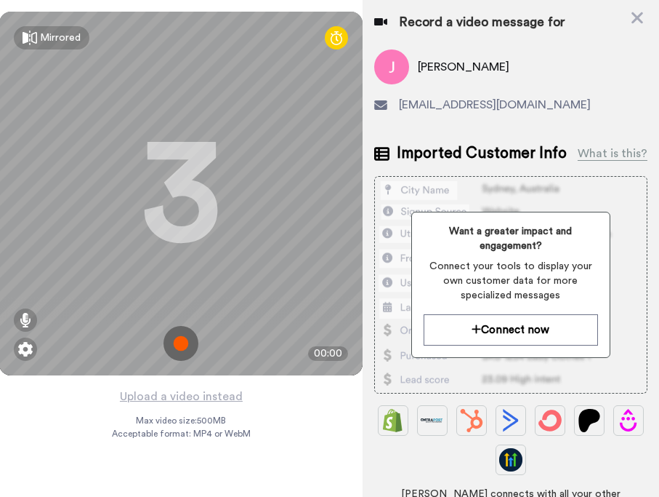
click at [189, 344] on img at bounding box center [181, 343] width 35 height 35
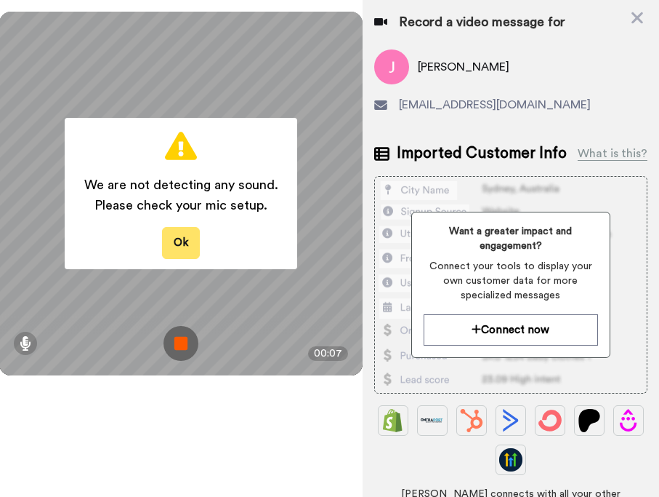
click at [197, 246] on button "Ok" at bounding box center [181, 242] width 38 height 31
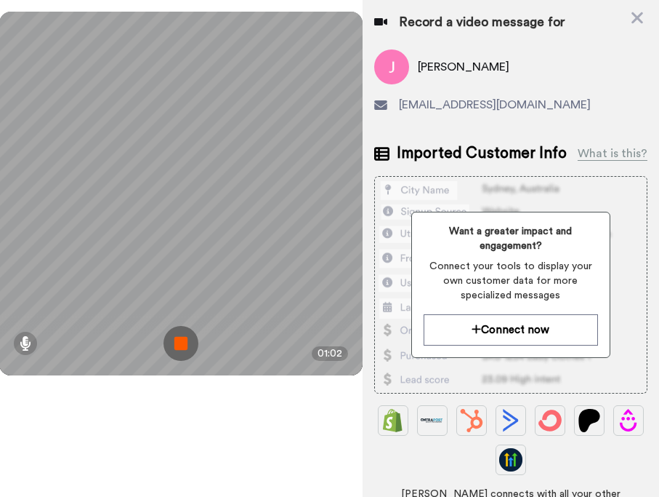
click at [182, 336] on img at bounding box center [181, 343] width 35 height 35
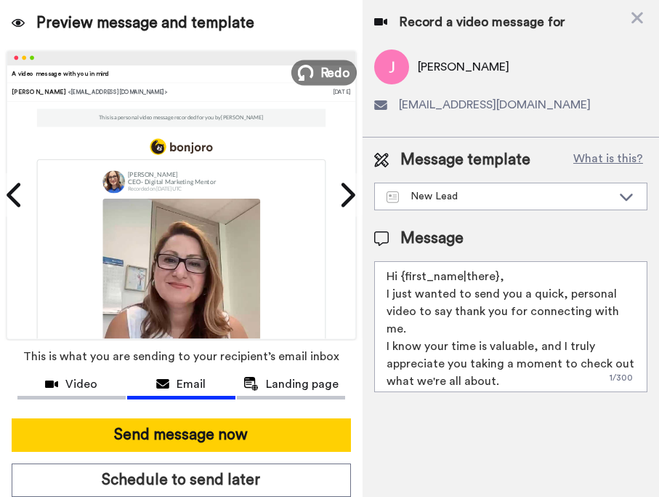
click at [335, 65] on span "Redo" at bounding box center [336, 72] width 31 height 19
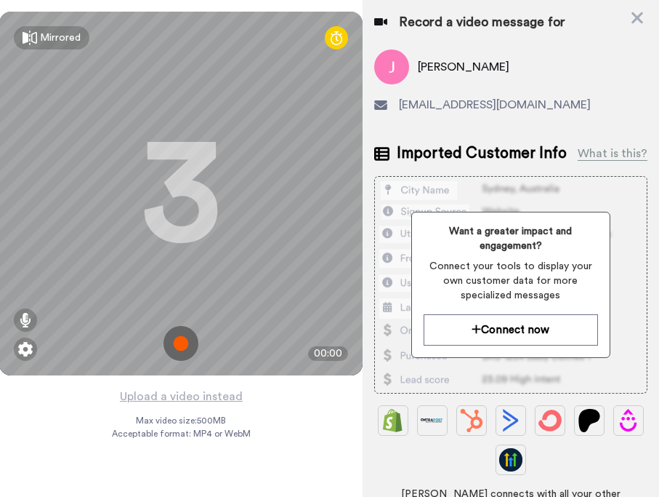
click at [172, 351] on img at bounding box center [181, 343] width 35 height 35
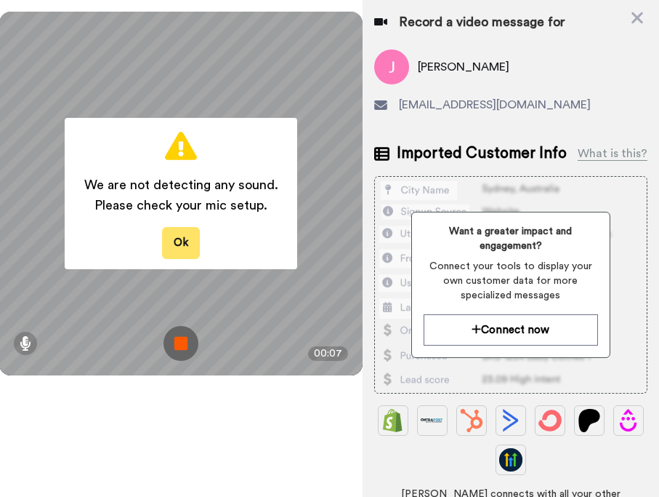
click at [179, 238] on button "Ok" at bounding box center [181, 242] width 38 height 31
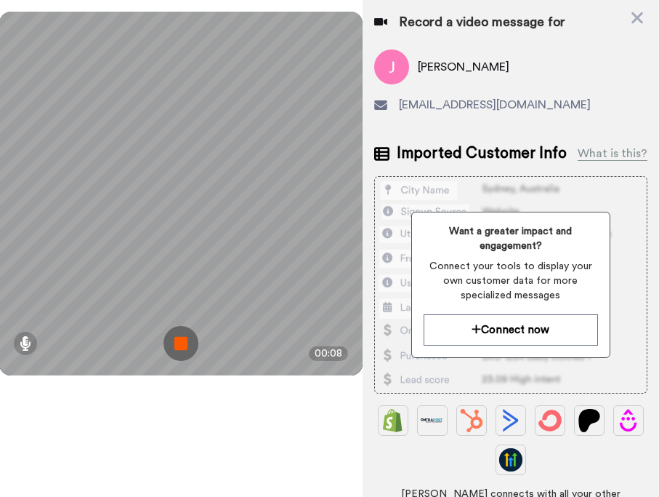
click at [184, 344] on img at bounding box center [181, 343] width 35 height 35
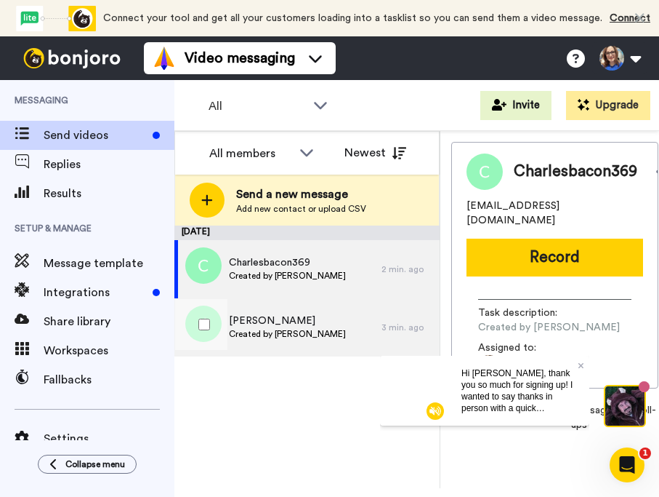
click at [273, 336] on span "Created by [PERSON_NAME]" at bounding box center [287, 334] width 117 height 12
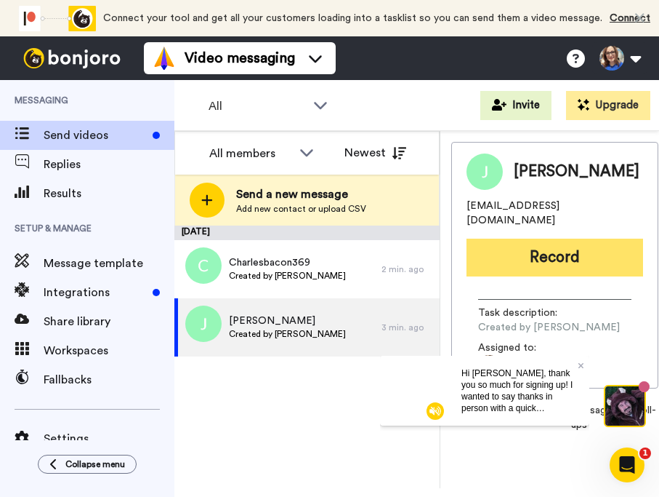
click at [571, 249] on button "Record" at bounding box center [555, 257] width 177 height 38
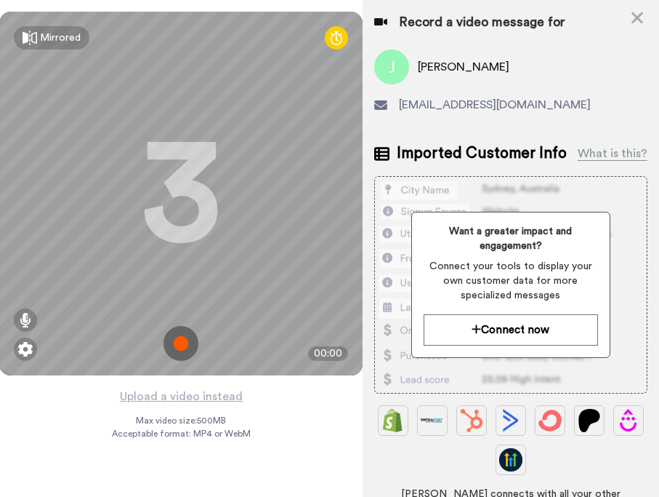
click at [179, 348] on img at bounding box center [181, 343] width 35 height 35
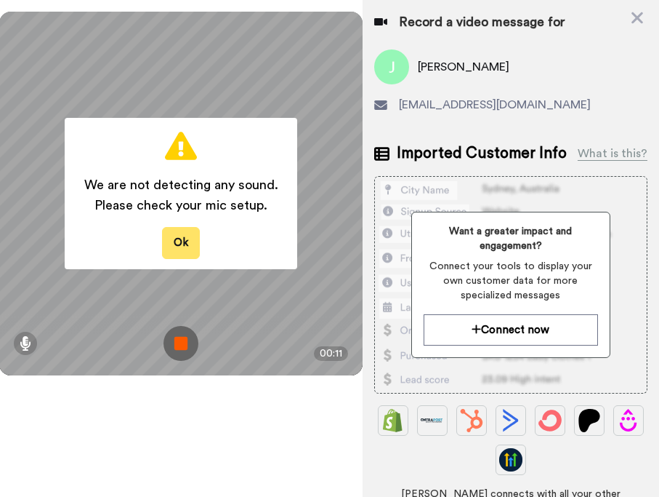
click at [182, 242] on button "Ok" at bounding box center [181, 242] width 38 height 31
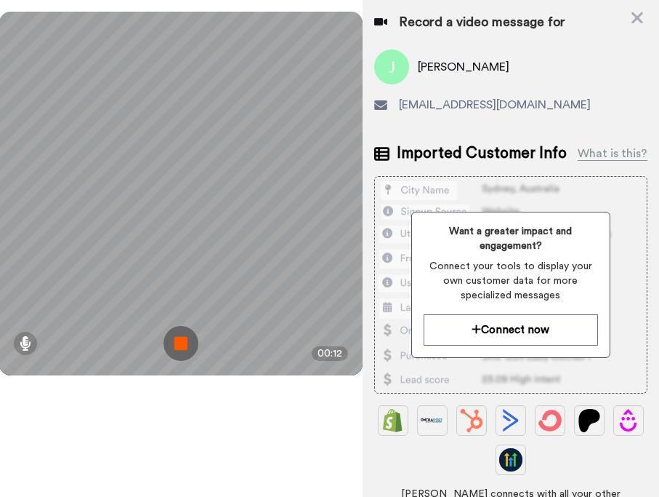
click at [182, 346] on img at bounding box center [181, 343] width 35 height 35
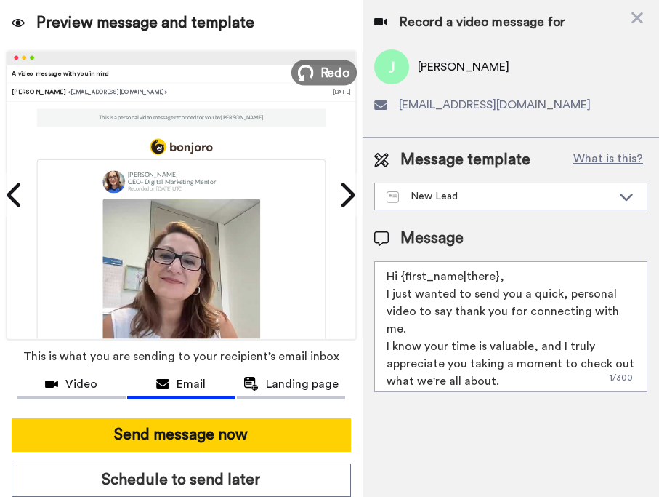
click at [334, 67] on span "Redo" at bounding box center [336, 72] width 31 height 19
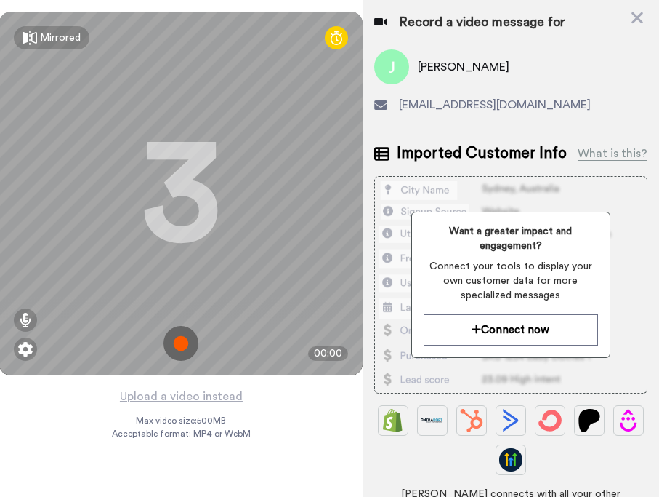
click at [182, 349] on img at bounding box center [181, 343] width 35 height 35
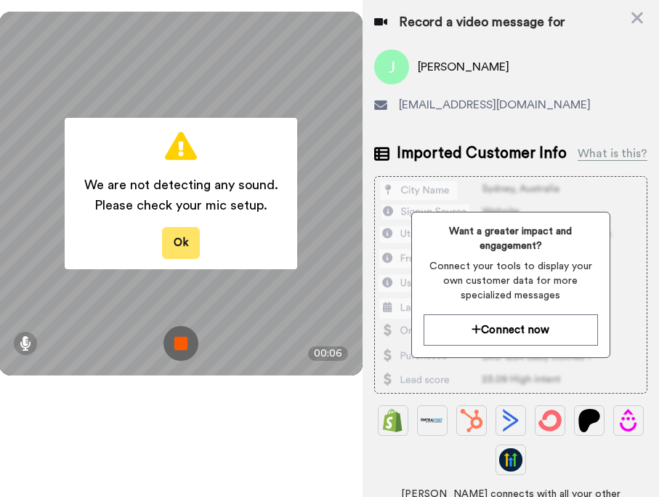
click at [182, 243] on button "Ok" at bounding box center [181, 242] width 38 height 31
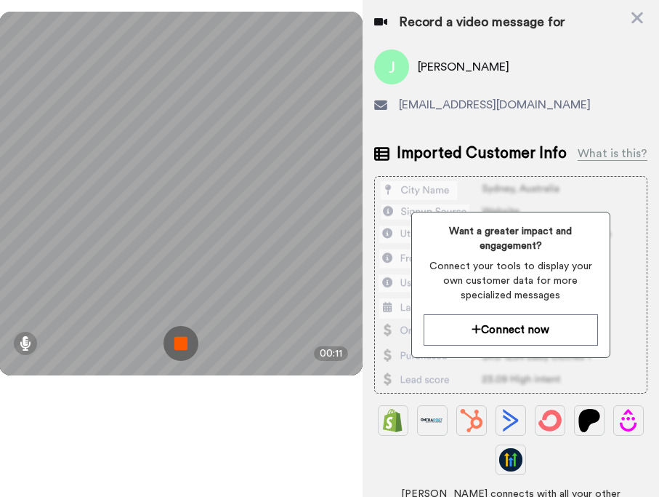
click at [189, 343] on img at bounding box center [181, 343] width 35 height 35
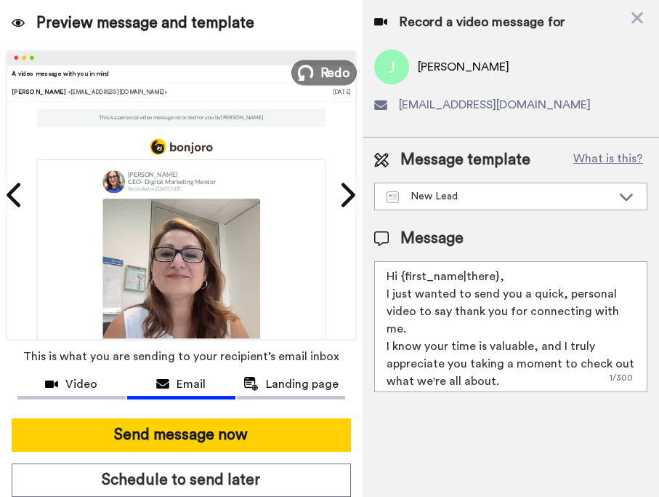
click at [330, 75] on span "Redo" at bounding box center [336, 72] width 31 height 19
